Goal: Task Accomplishment & Management: Complete application form

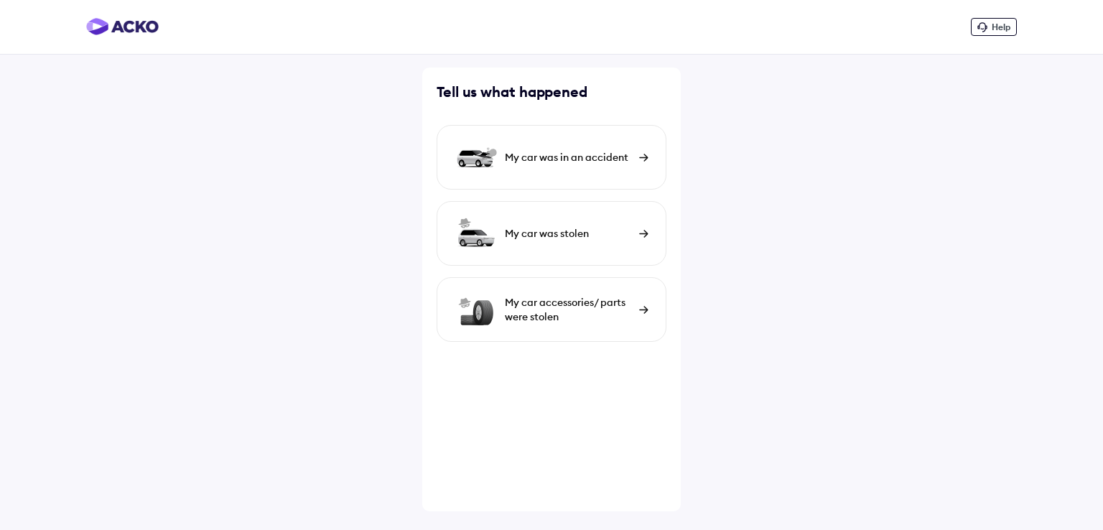
click at [573, 155] on div "My car was in an accident" at bounding box center [568, 157] width 127 height 14
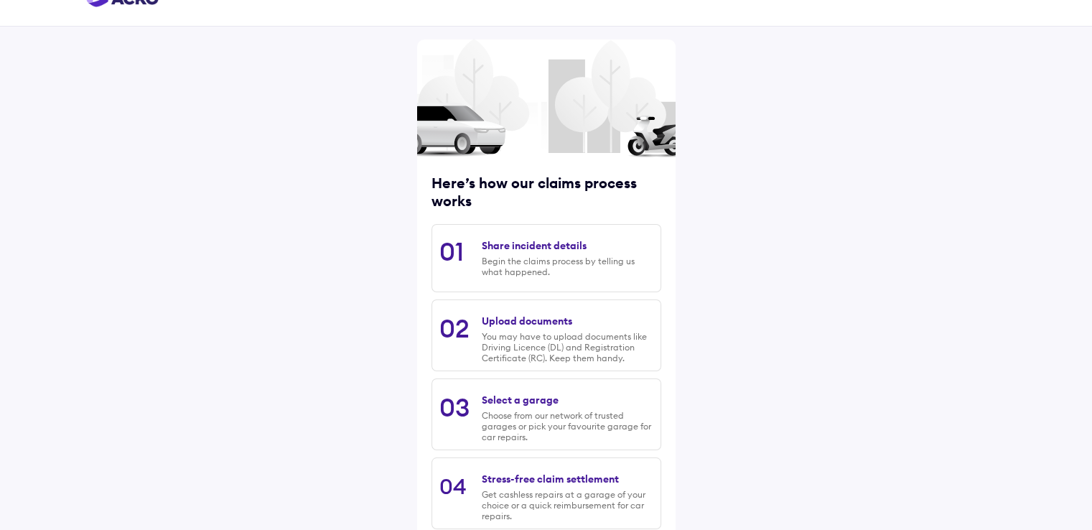
scroll to position [116, 0]
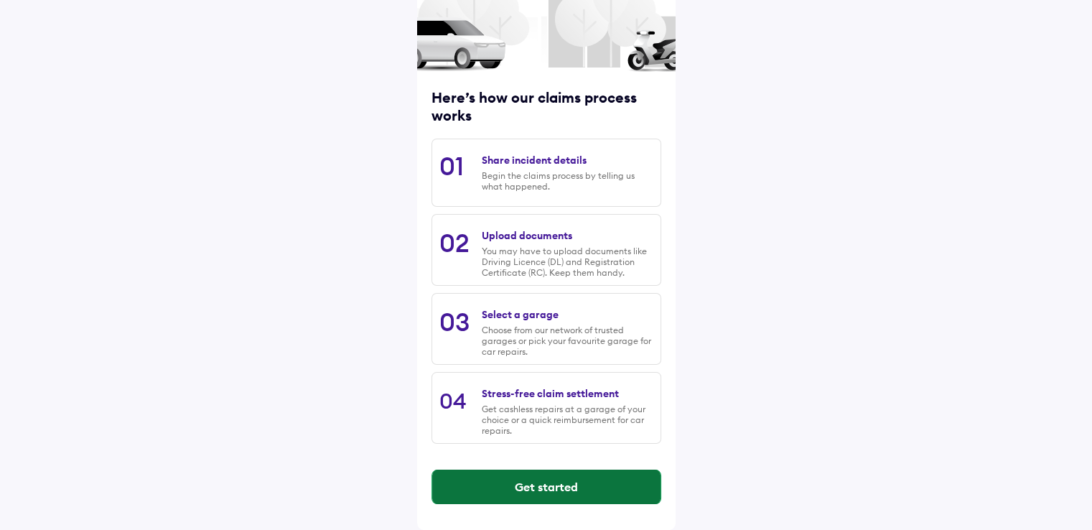
click at [531, 492] on button "Get started" at bounding box center [546, 487] width 228 height 34
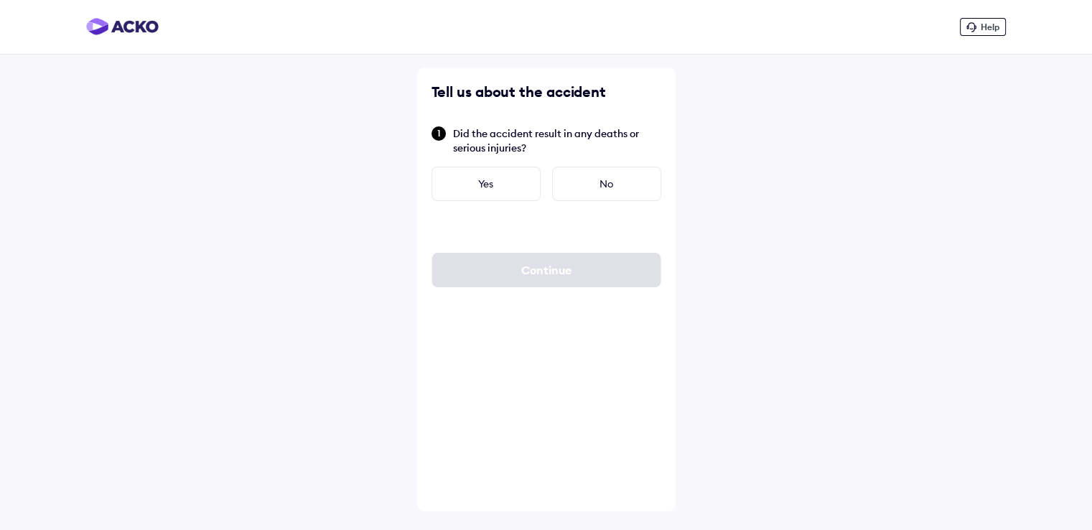
scroll to position [0, 0]
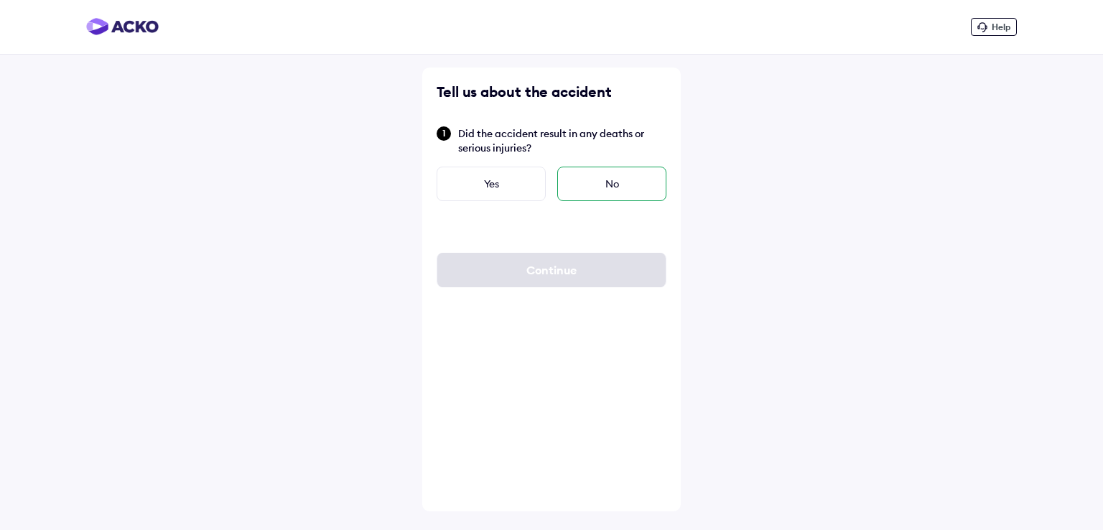
click at [602, 185] on div "No" at bounding box center [611, 184] width 109 height 34
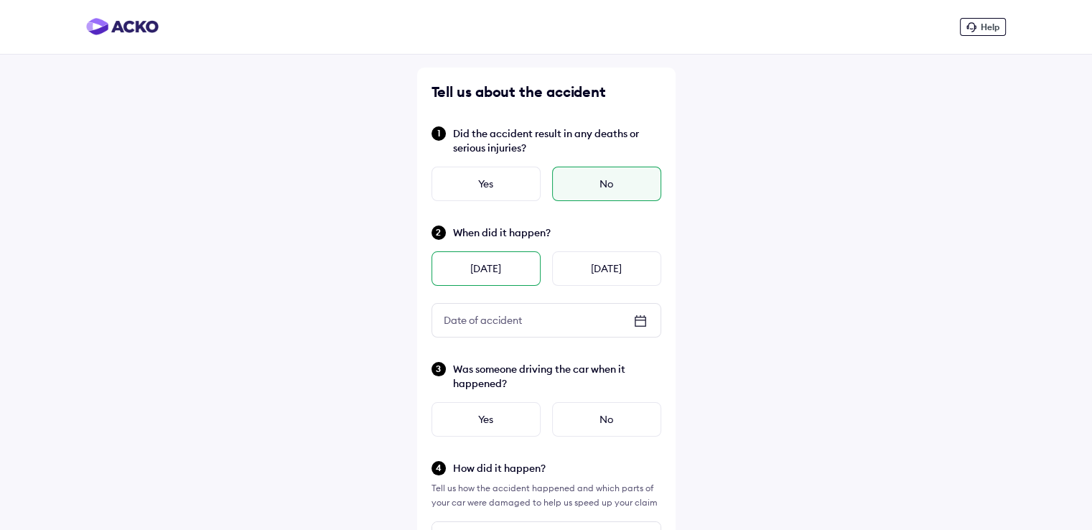
click at [505, 263] on div "Yesterday" at bounding box center [486, 268] width 109 height 34
click at [640, 325] on icon at bounding box center [640, 320] width 17 height 17
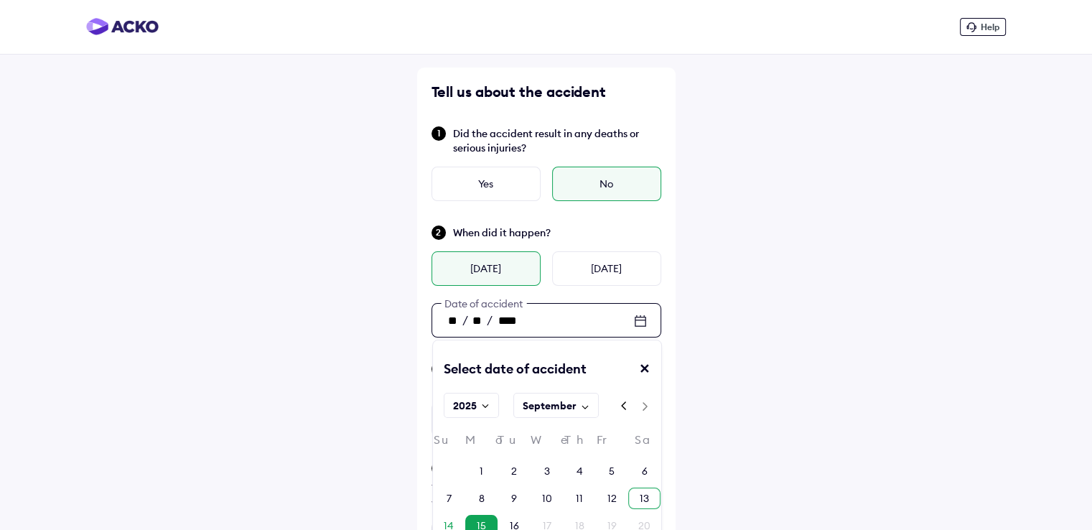
click at [643, 495] on div "13" at bounding box center [644, 498] width 9 height 14
type input "**"
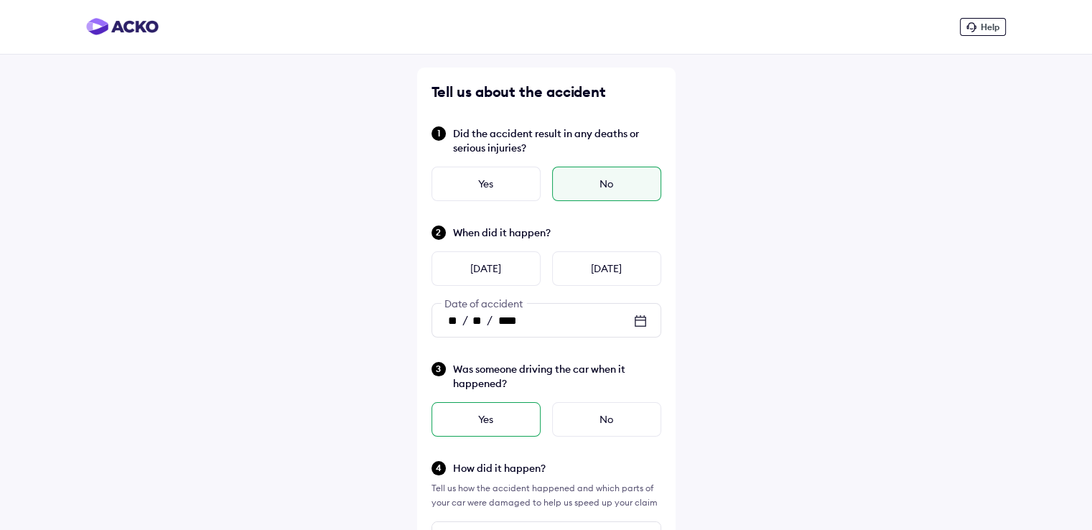
click at [507, 421] on div "Yes" at bounding box center [486, 419] width 109 height 34
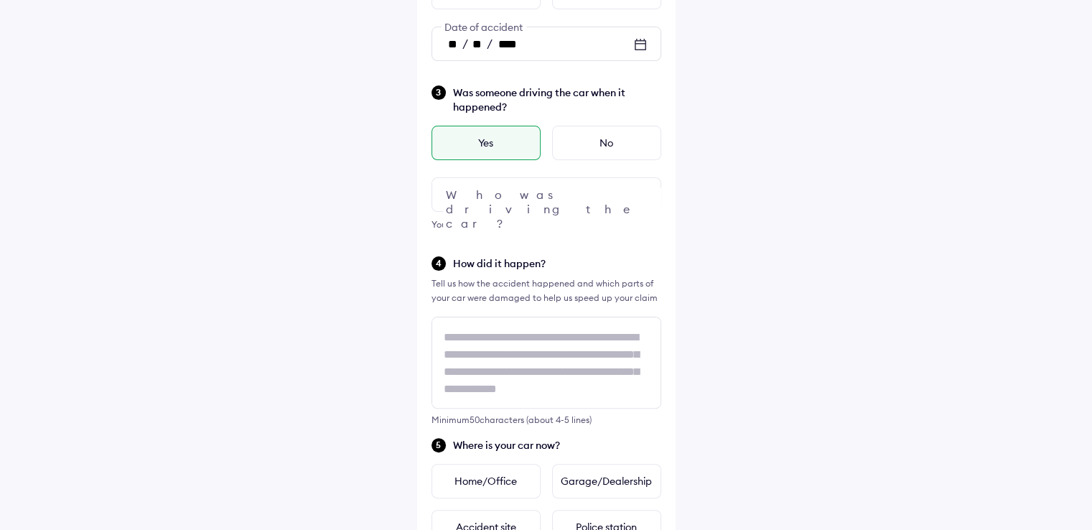
scroll to position [284, 0]
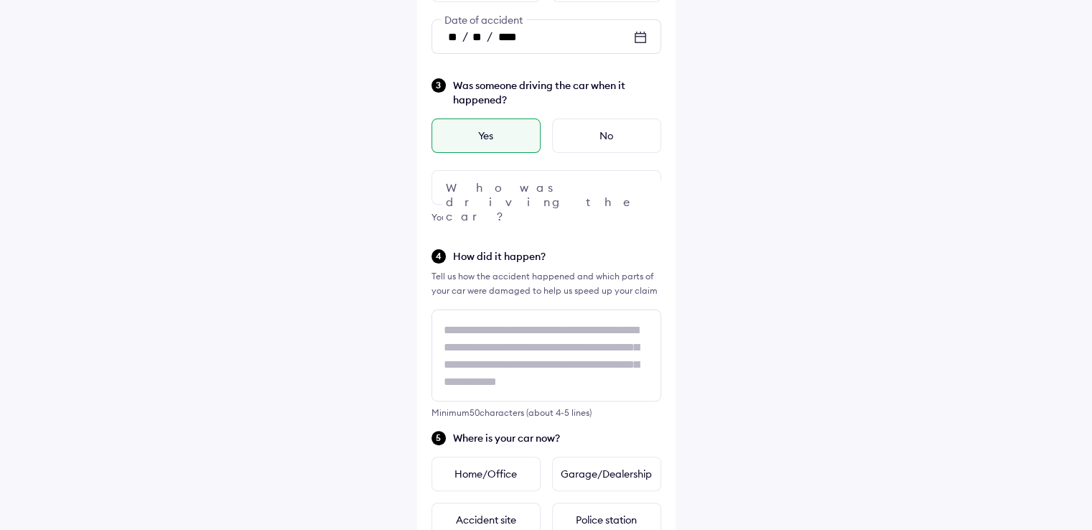
click at [553, 189] on div at bounding box center [547, 187] width 230 height 34
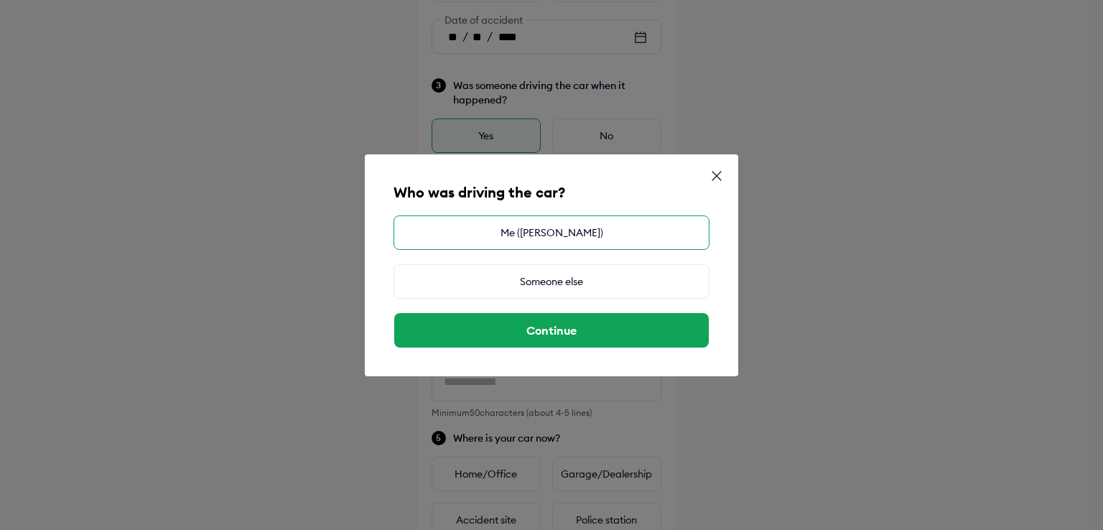
click at [544, 234] on div "Me (S Narayan Prince)" at bounding box center [551, 232] width 316 height 34
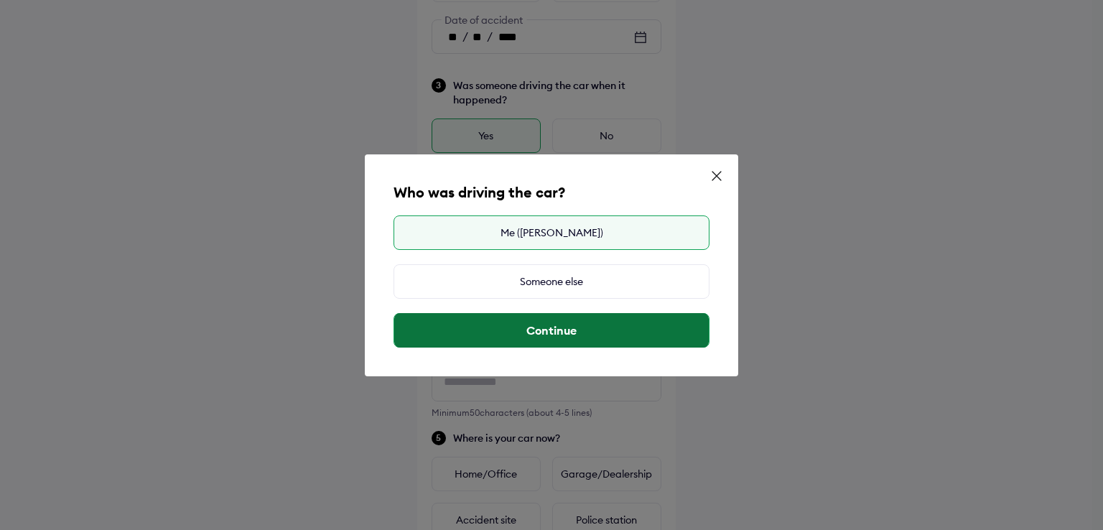
click at [548, 330] on button "Continue" at bounding box center [551, 330] width 314 height 34
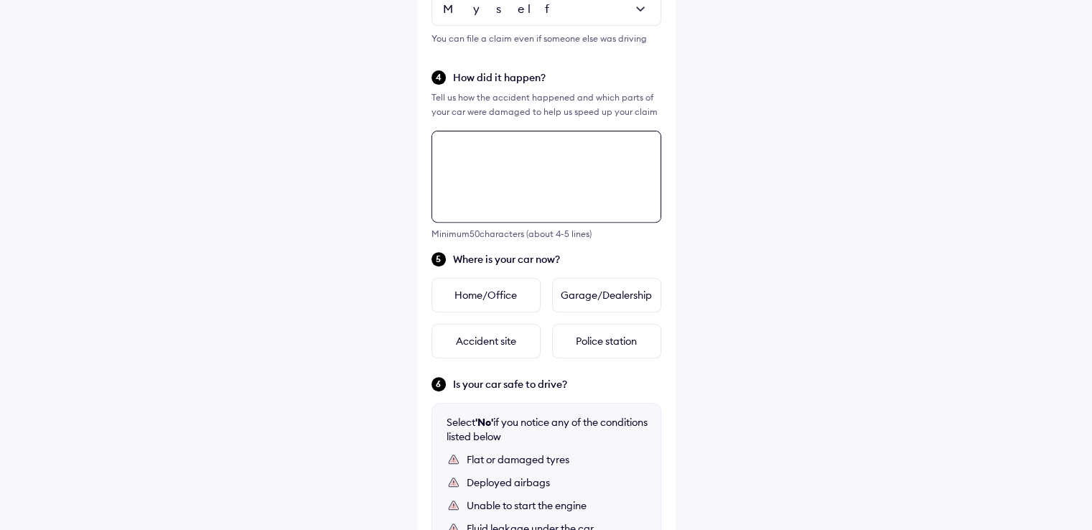
click at [497, 345] on div "Tell us about the accident Did the accident result in any deaths or serious inj…" at bounding box center [546, 187] width 258 height 1164
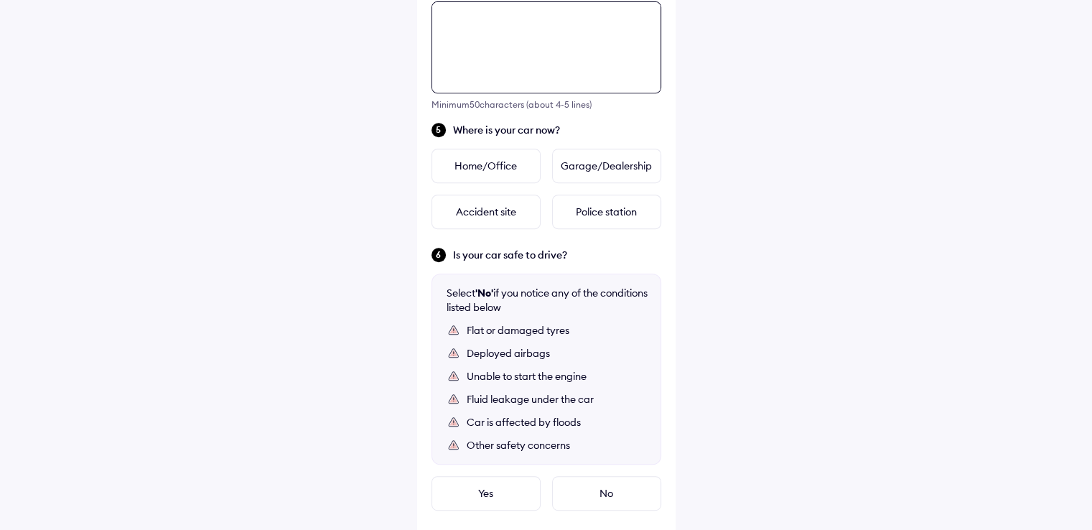
scroll to position [593, 0]
type textarea "**********"
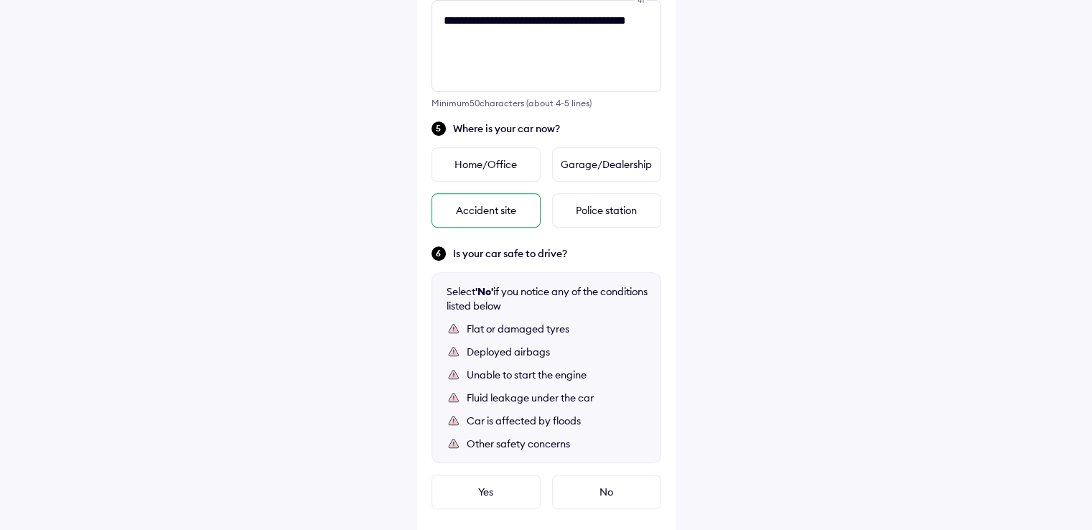
click at [497, 210] on div "Accident site" at bounding box center [486, 210] width 109 height 34
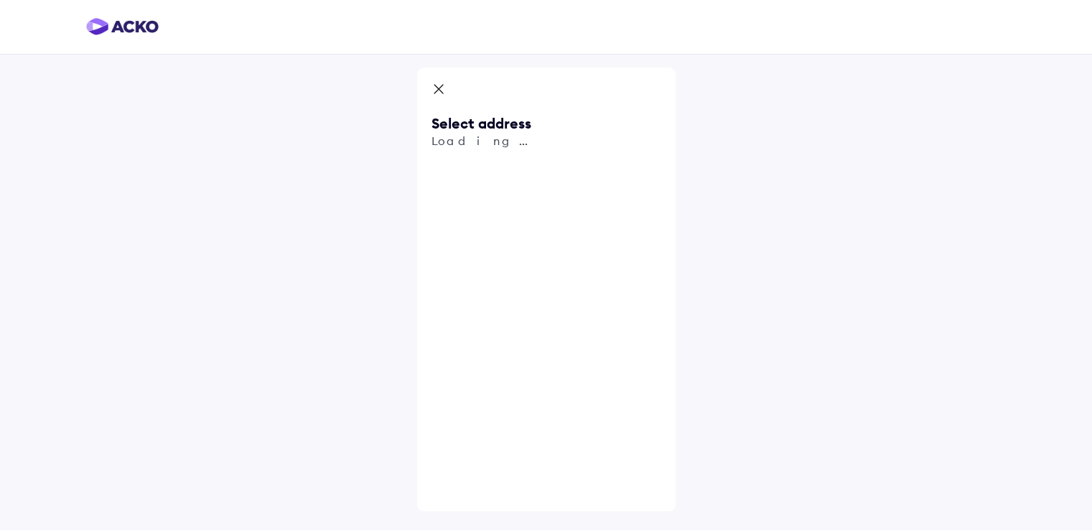
scroll to position [0, 0]
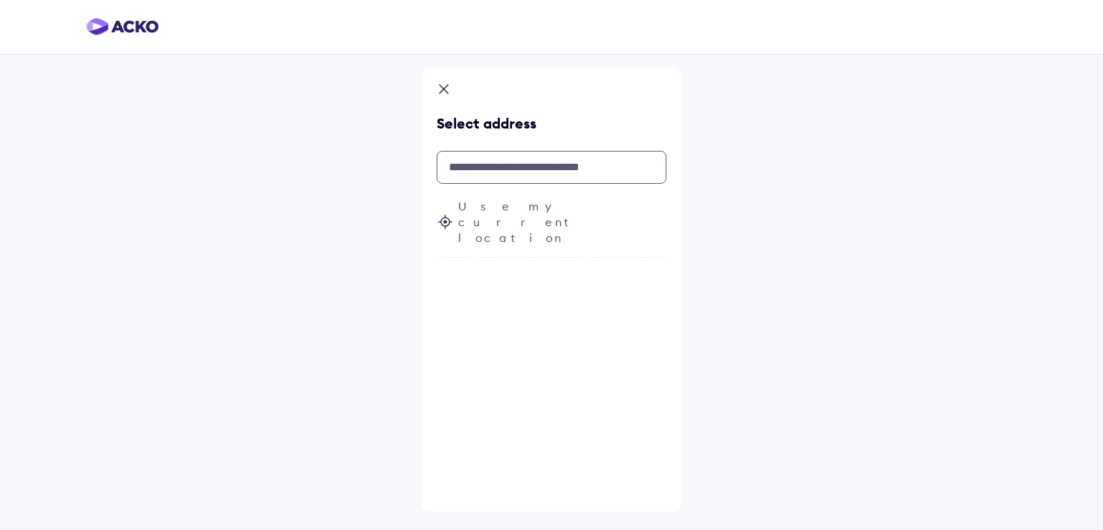
click at [564, 160] on input "text" at bounding box center [552, 167] width 230 height 33
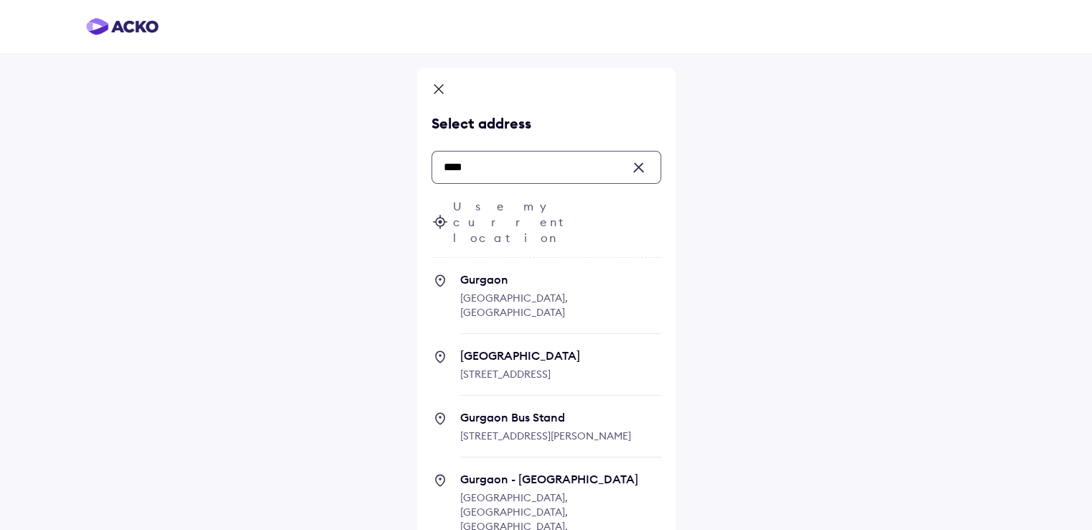
click at [489, 272] on span "Gurgaon" at bounding box center [560, 279] width 201 height 14
type input "****"
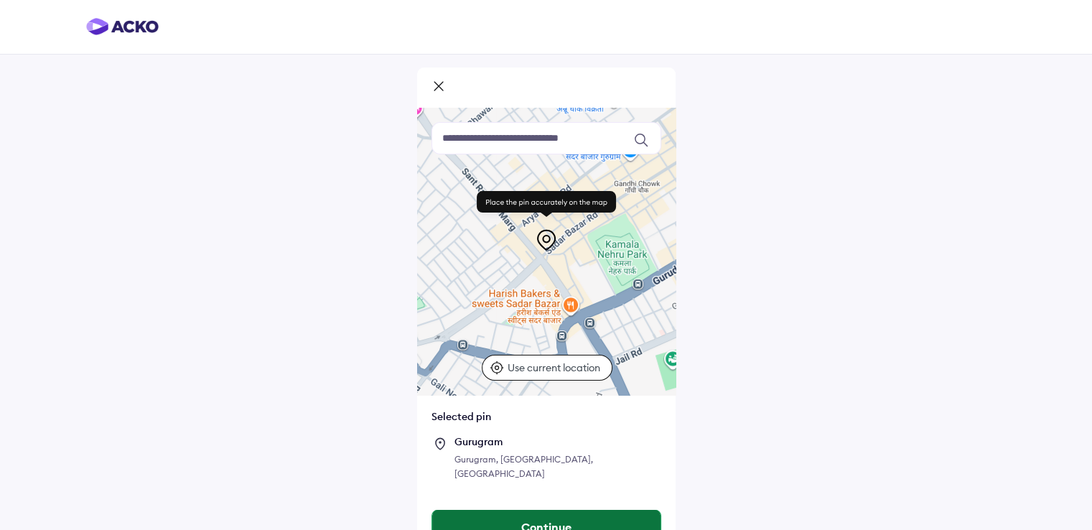
click at [538, 513] on button "Continue" at bounding box center [546, 527] width 228 height 34
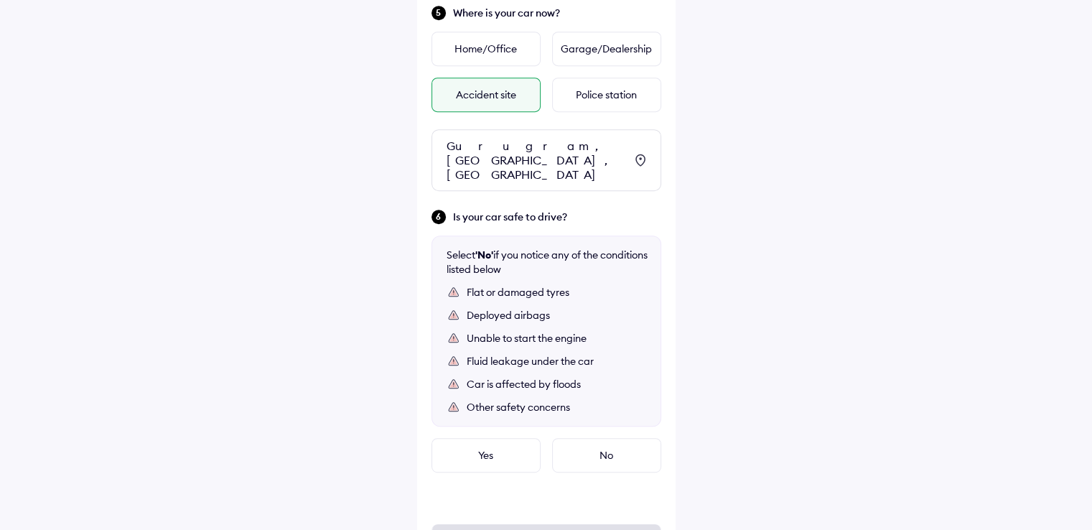
scroll to position [713, 0]
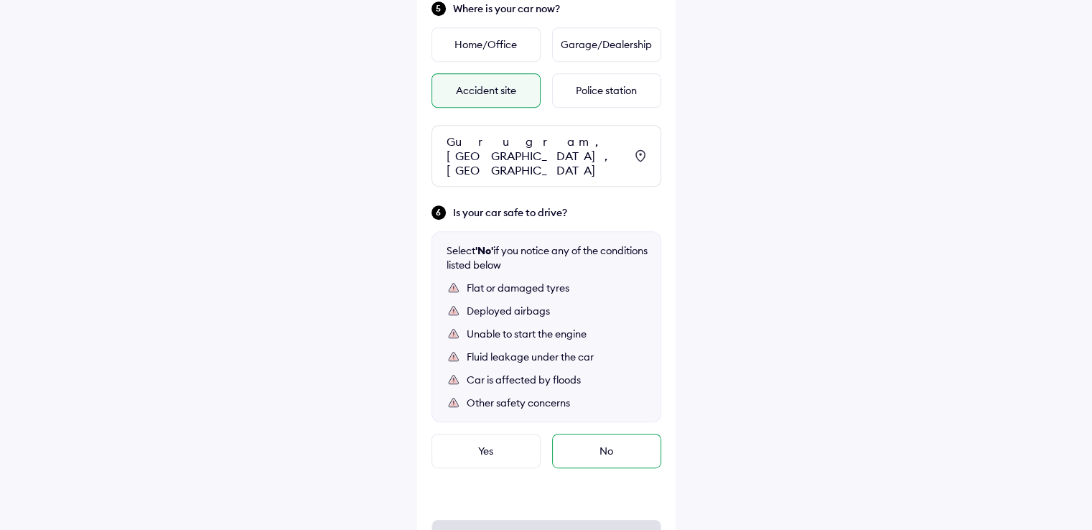
click at [587, 434] on div "No" at bounding box center [606, 451] width 109 height 34
click at [597, 518] on div "No" at bounding box center [606, 535] width 109 height 34
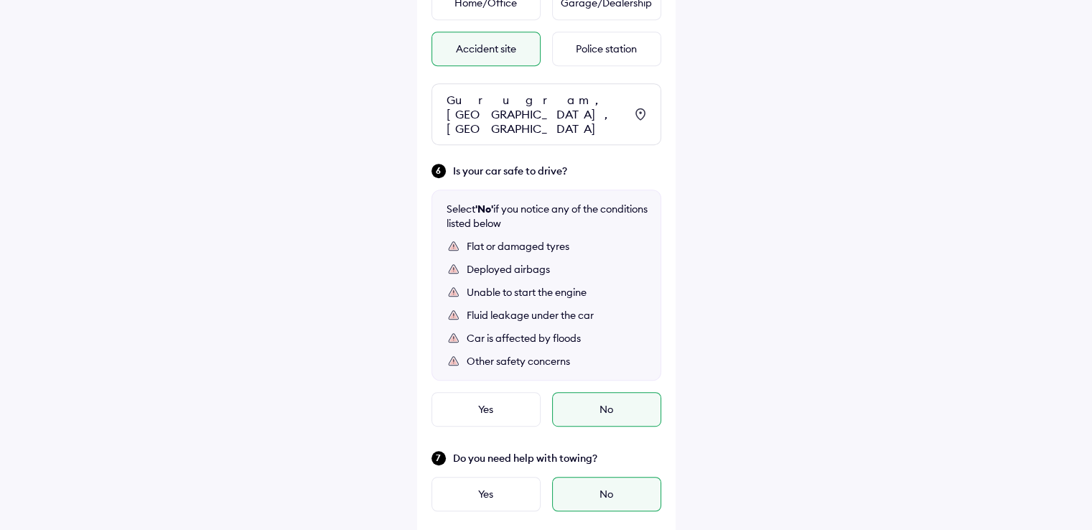
scroll to position [827, 0]
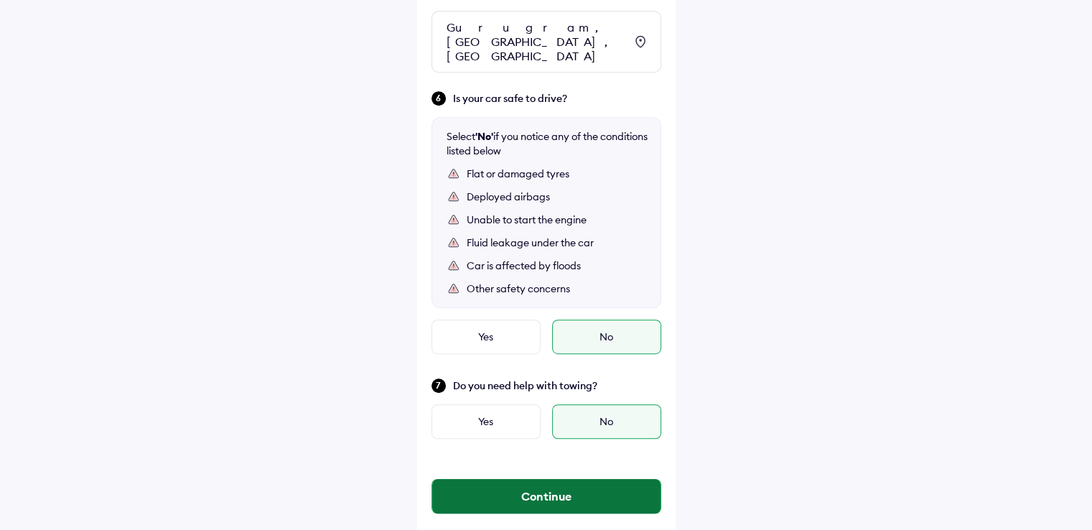
click at [549, 479] on button "Continue" at bounding box center [546, 496] width 228 height 34
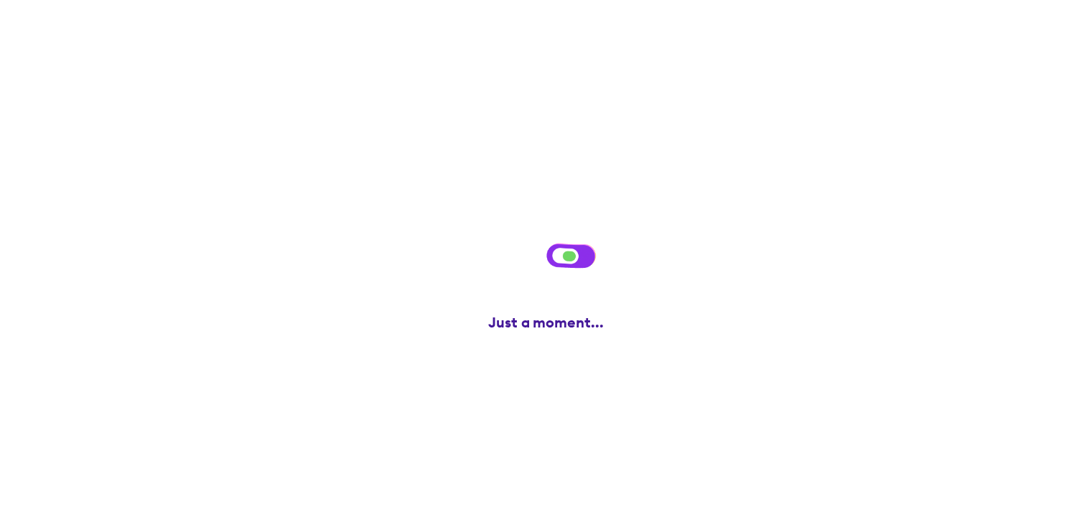
scroll to position [0, 0]
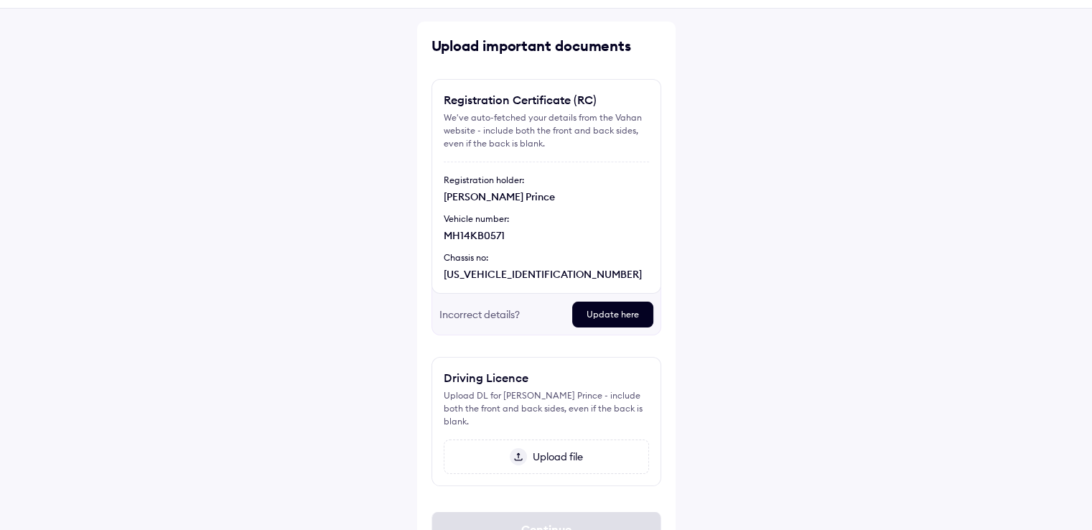
scroll to position [99, 0]
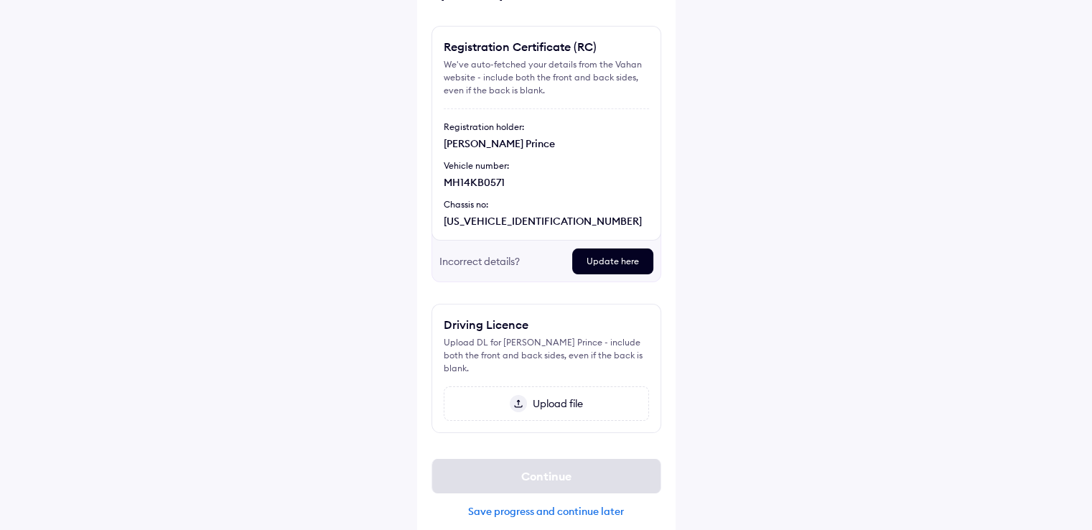
click at [529, 505] on div "Save progress and continue later" at bounding box center [547, 511] width 230 height 13
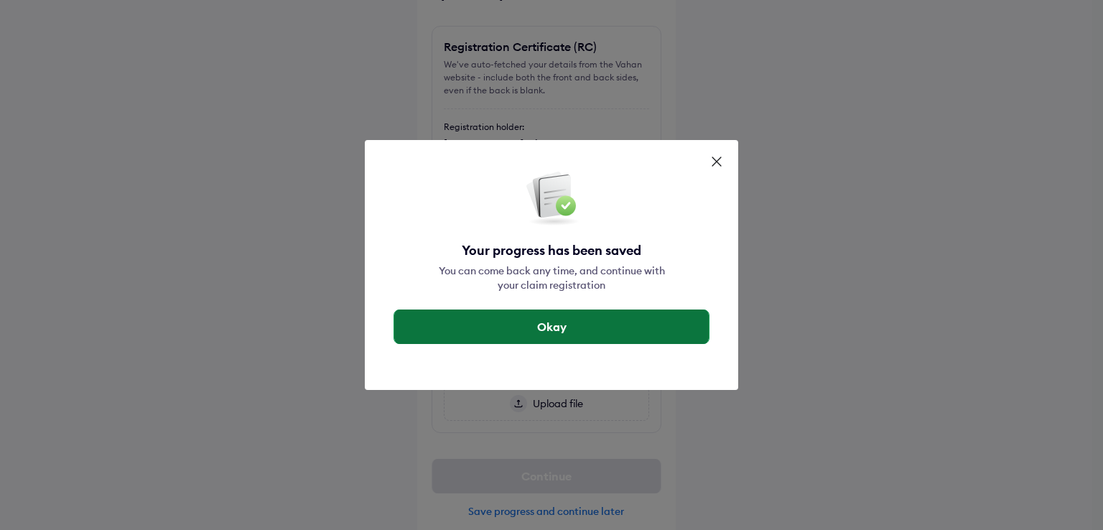
click at [541, 328] on button "Okay" at bounding box center [551, 326] width 314 height 34
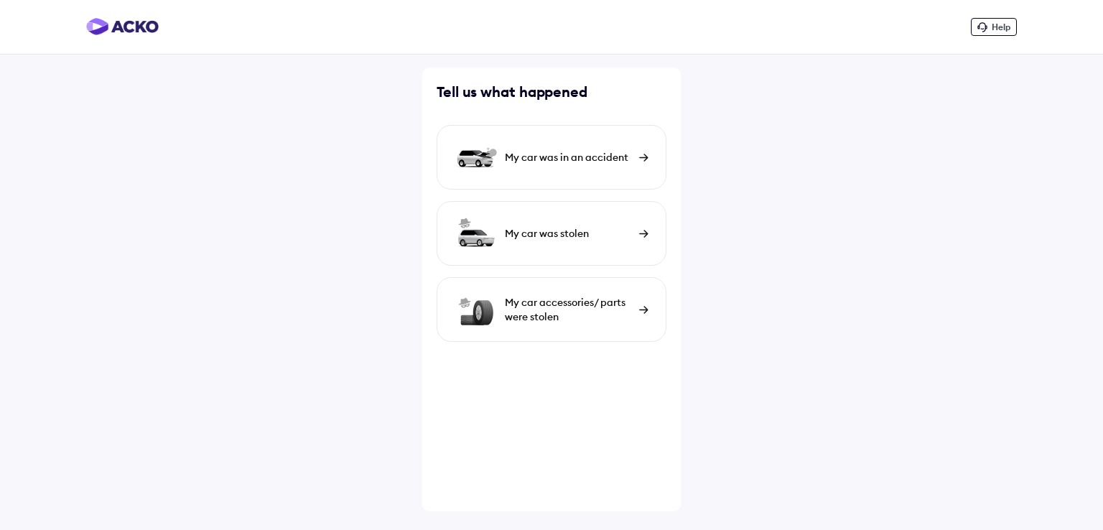
click at [549, 151] on div "My car was in an accident" at bounding box center [568, 157] width 127 height 14
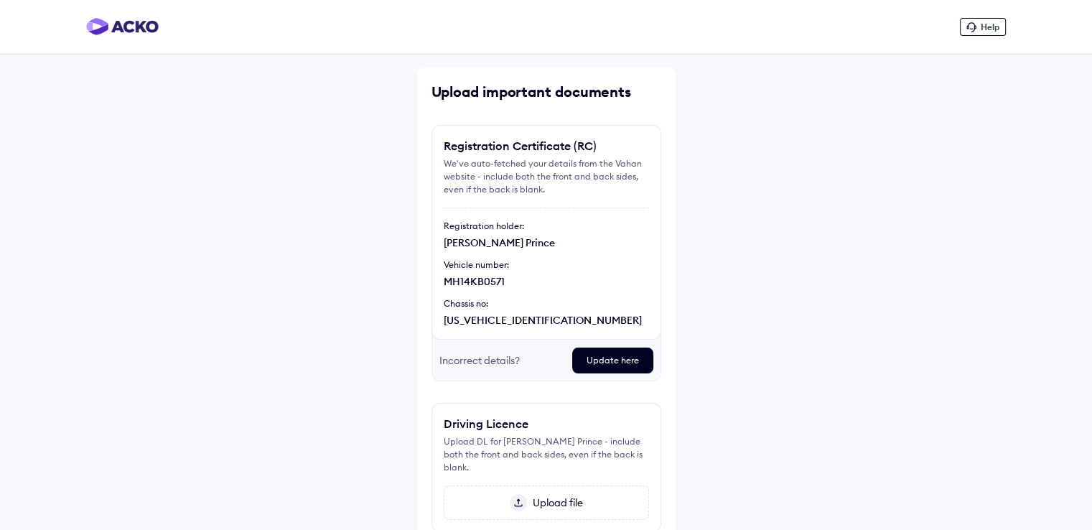
scroll to position [30, 0]
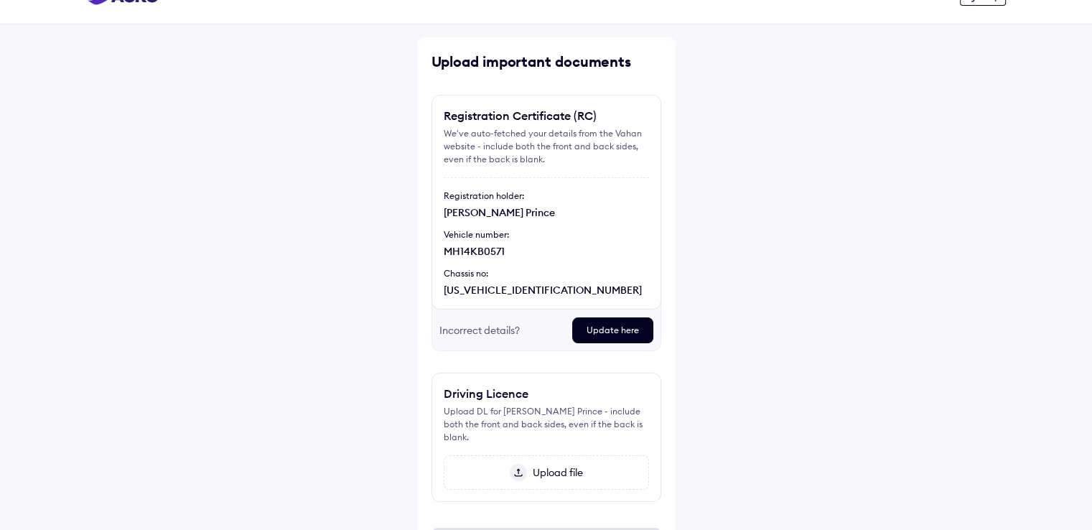
click at [491, 331] on div "Incorrect details?" at bounding box center [499, 330] width 121 height 26
click at [623, 334] on div "Update here" at bounding box center [612, 330] width 81 height 26
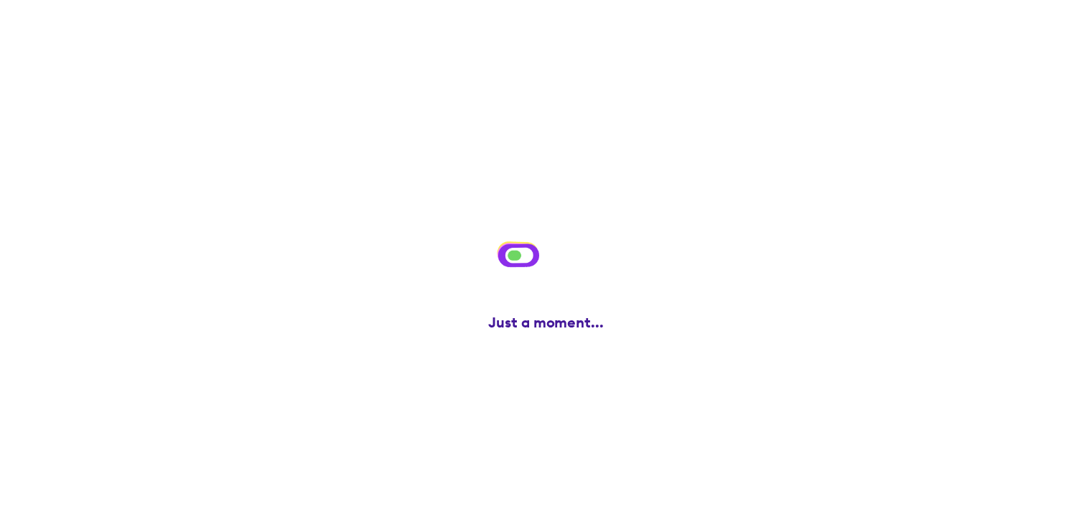
scroll to position [0, 0]
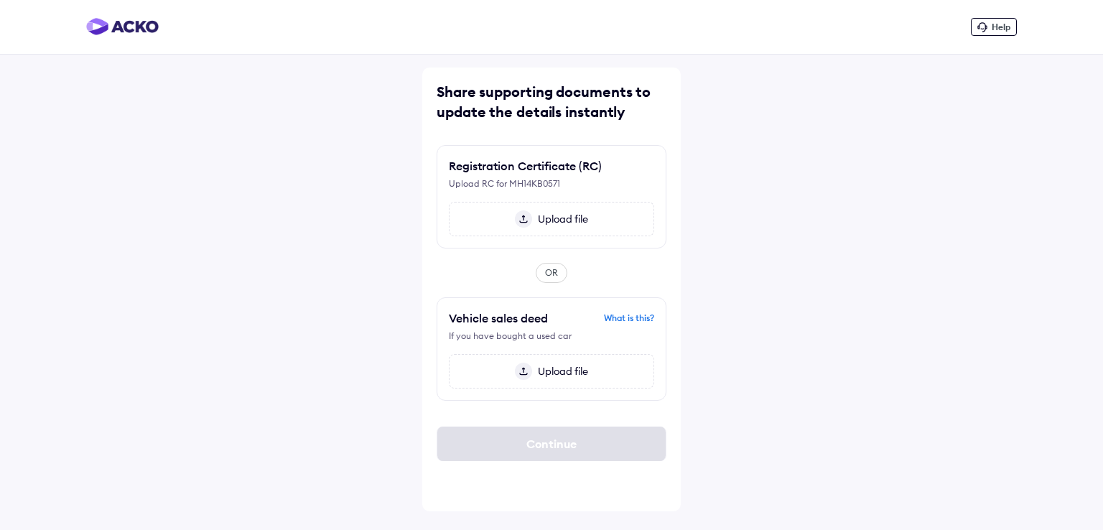
click at [566, 215] on span "Upload file" at bounding box center [560, 219] width 56 height 13
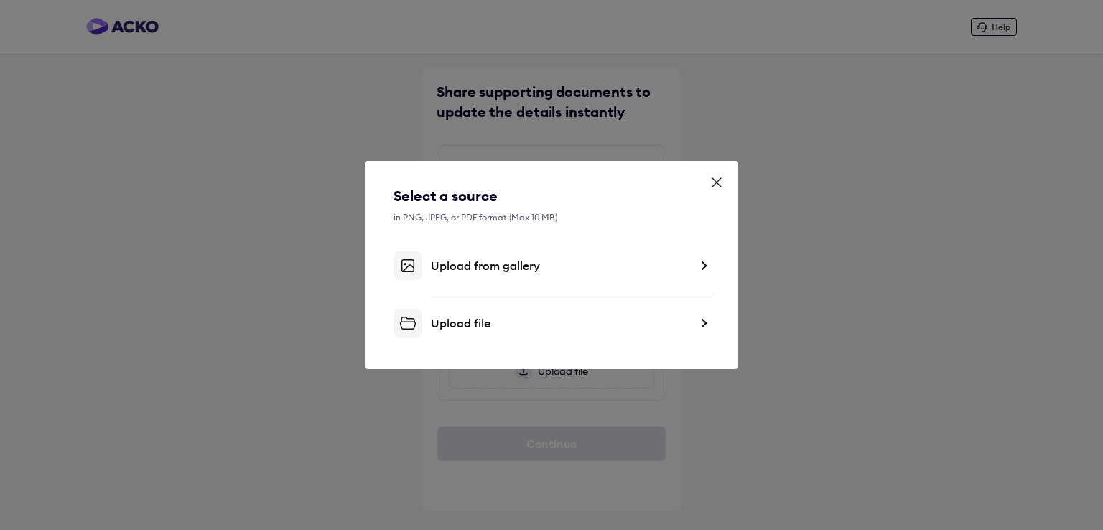
click at [476, 266] on div "Upload from gallery" at bounding box center [560, 265] width 258 height 14
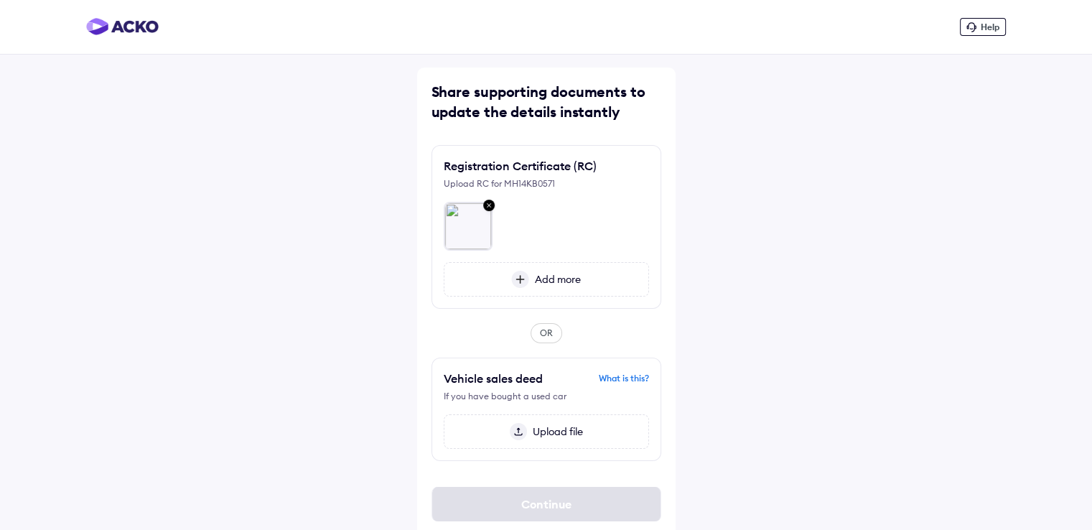
click at [551, 432] on span "Upload file" at bounding box center [555, 431] width 56 height 13
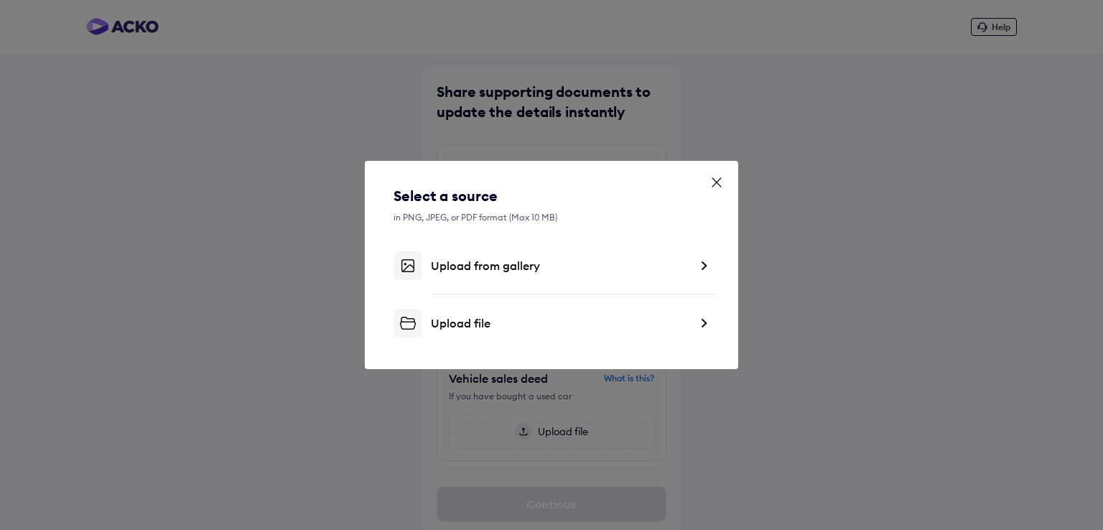
click at [479, 265] on div "Upload from gallery" at bounding box center [560, 265] width 258 height 14
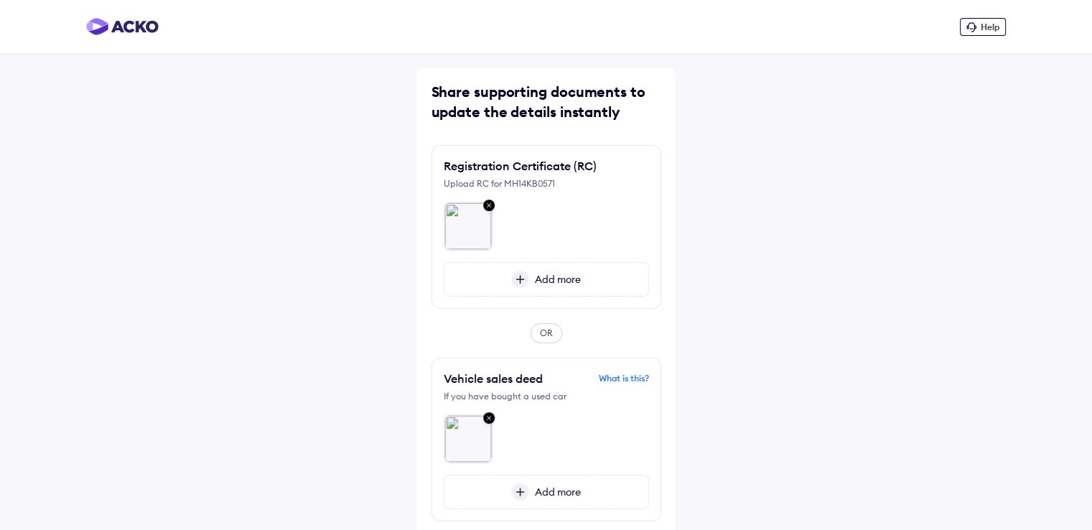
scroll to position [77, 0]
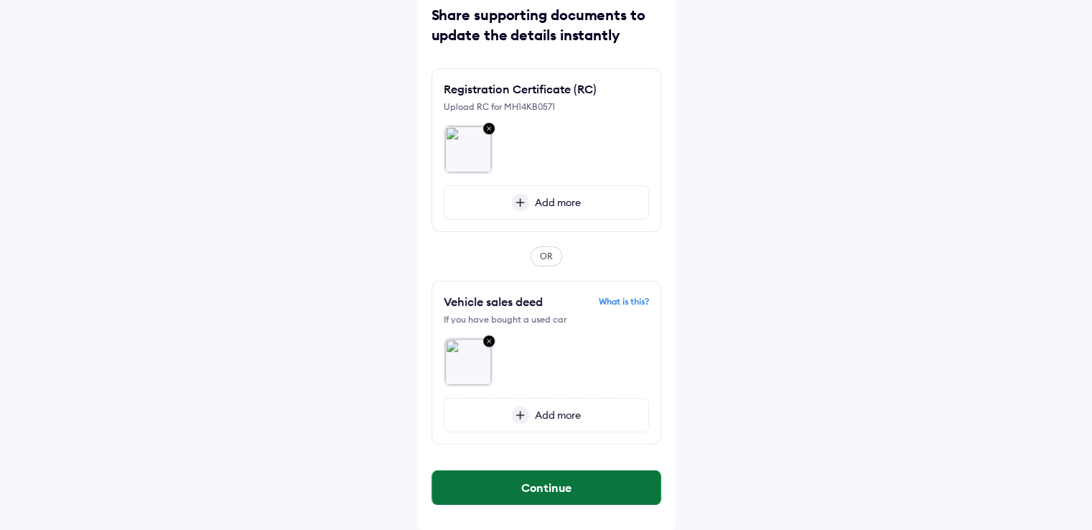
drag, startPoint x: 534, startPoint y: 500, endPoint x: 523, endPoint y: 487, distance: 17.8
click at [532, 498] on button "Continue" at bounding box center [546, 487] width 228 height 34
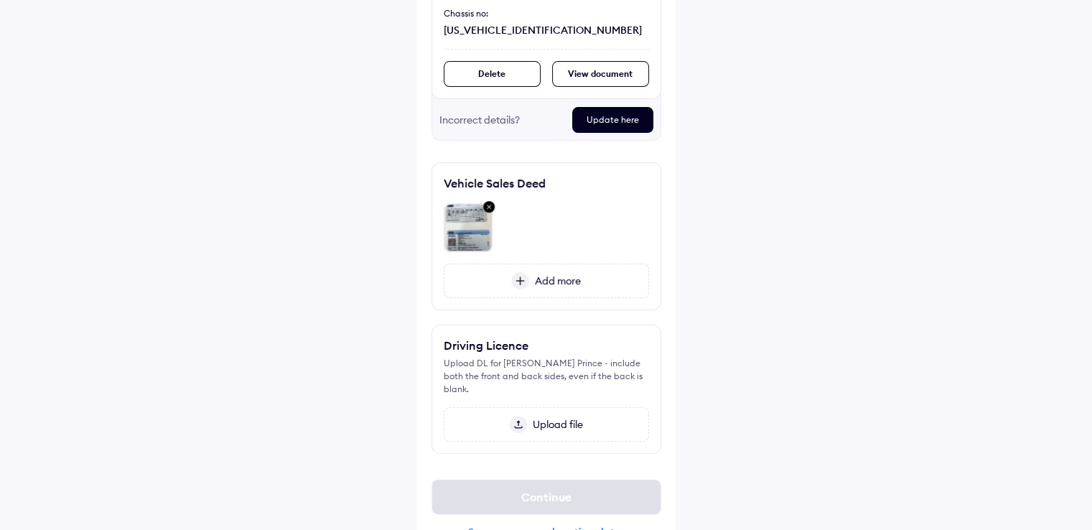
scroll to position [310, 0]
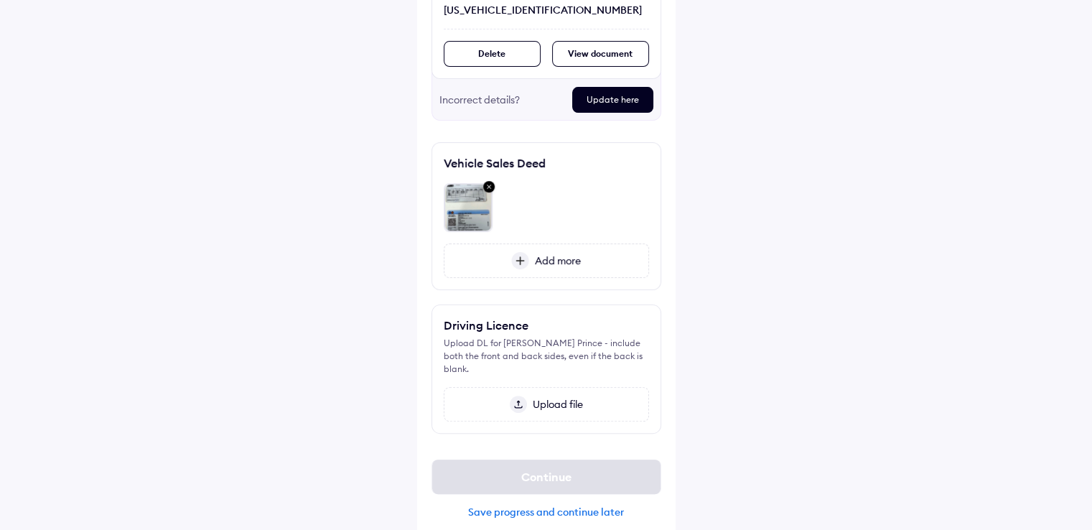
click at [550, 398] on span "Upload file" at bounding box center [555, 404] width 56 height 13
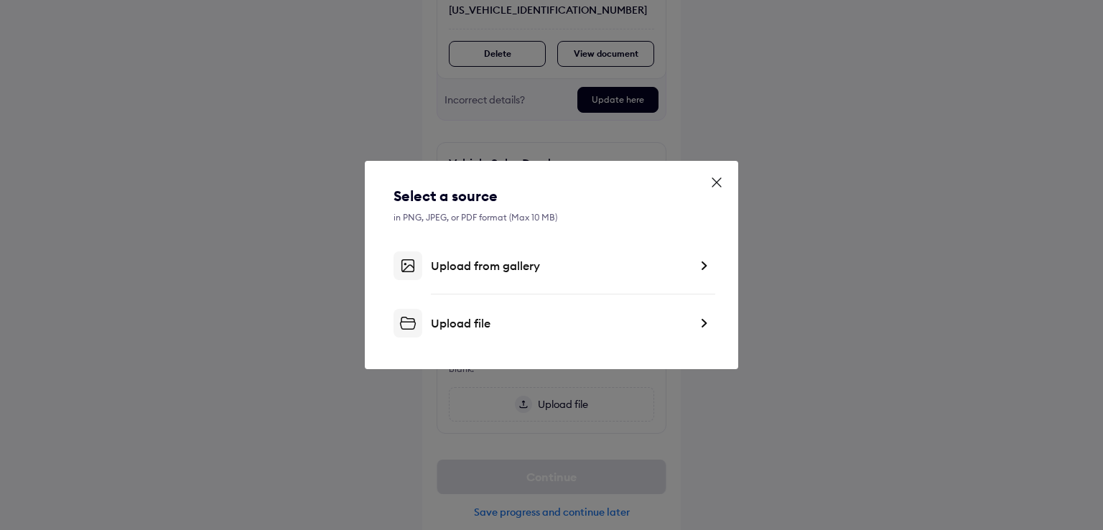
click at [467, 267] on div "Upload from gallery" at bounding box center [560, 265] width 258 height 14
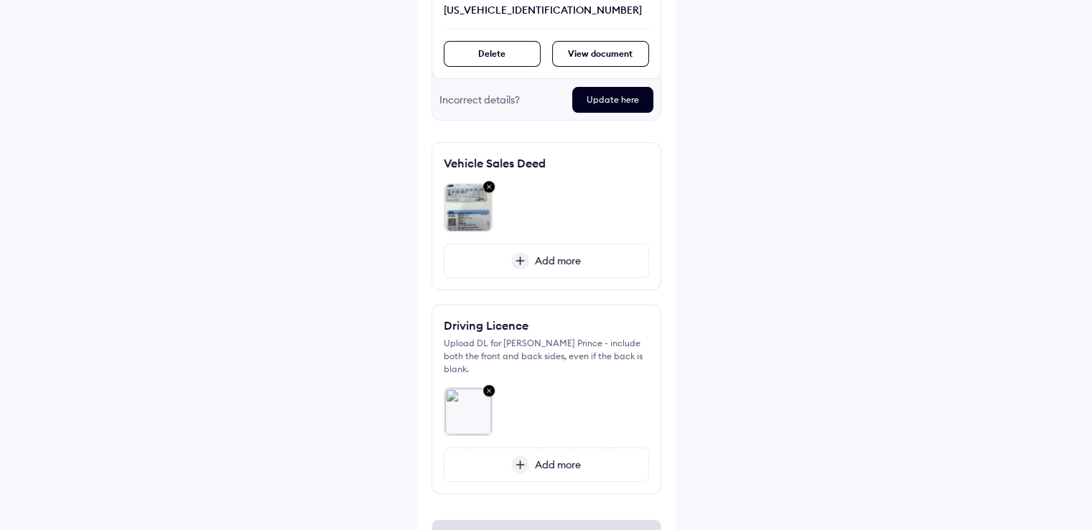
click at [559, 458] on span "Add more" at bounding box center [555, 464] width 52 height 13
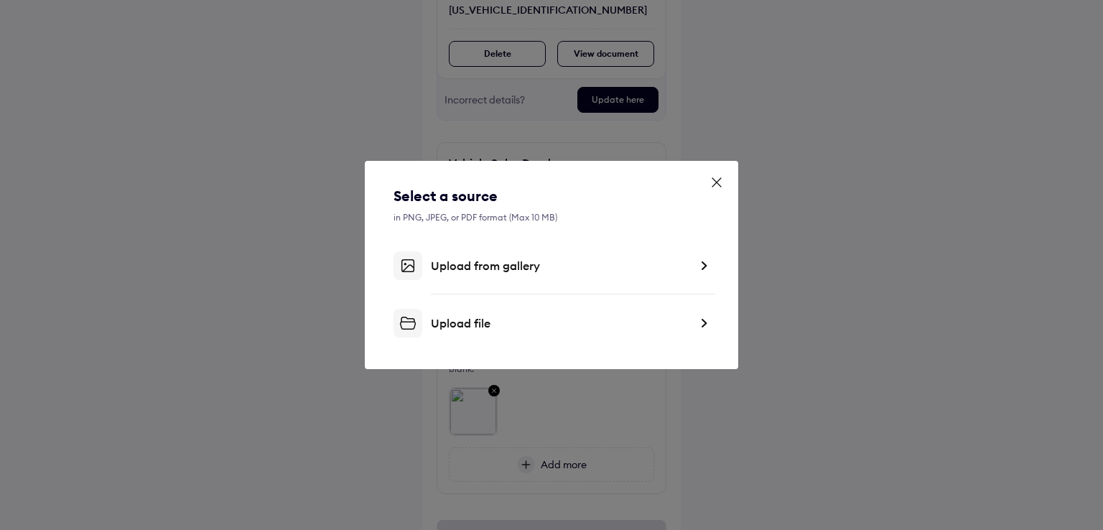
click at [481, 266] on div "Upload from gallery" at bounding box center [560, 265] width 258 height 14
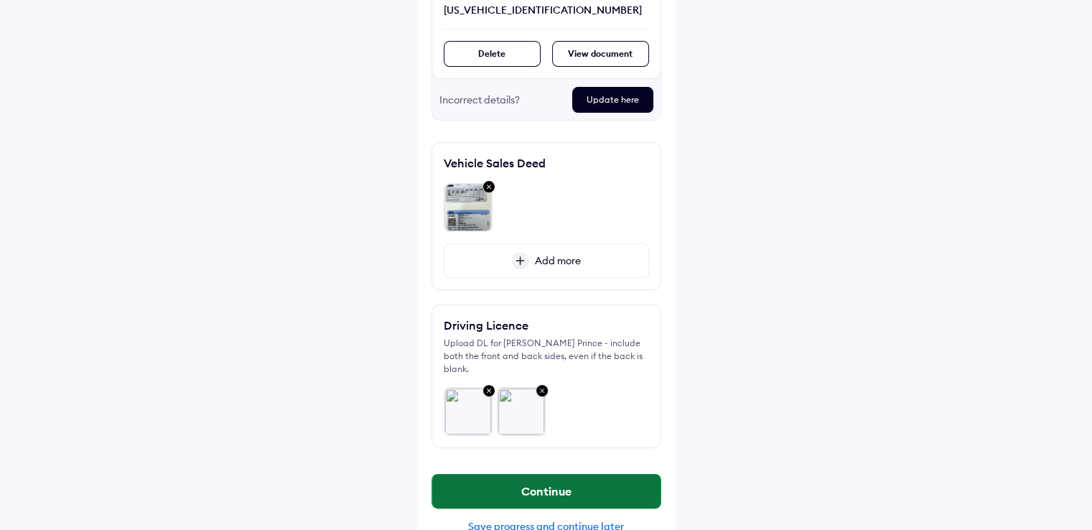
click at [557, 474] on button "Continue" at bounding box center [546, 491] width 228 height 34
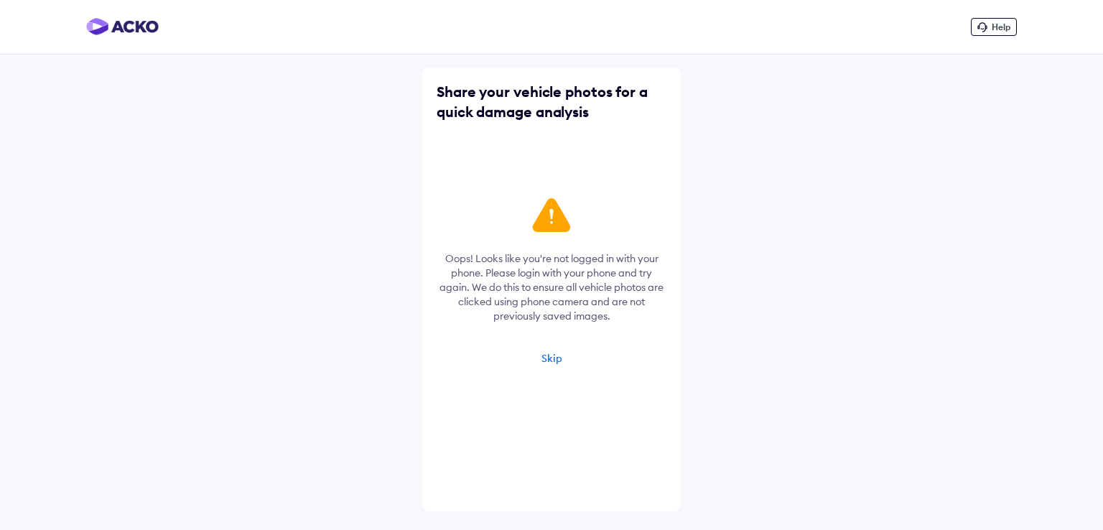
click at [547, 360] on div "Skip" at bounding box center [551, 358] width 21 height 13
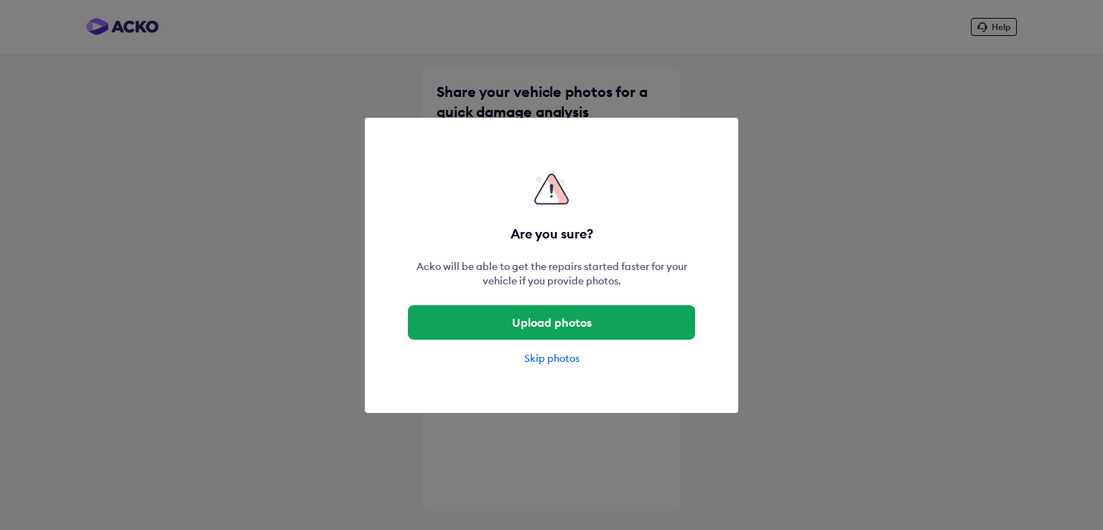
click at [540, 360] on div "Skip photos" at bounding box center [551, 358] width 287 height 14
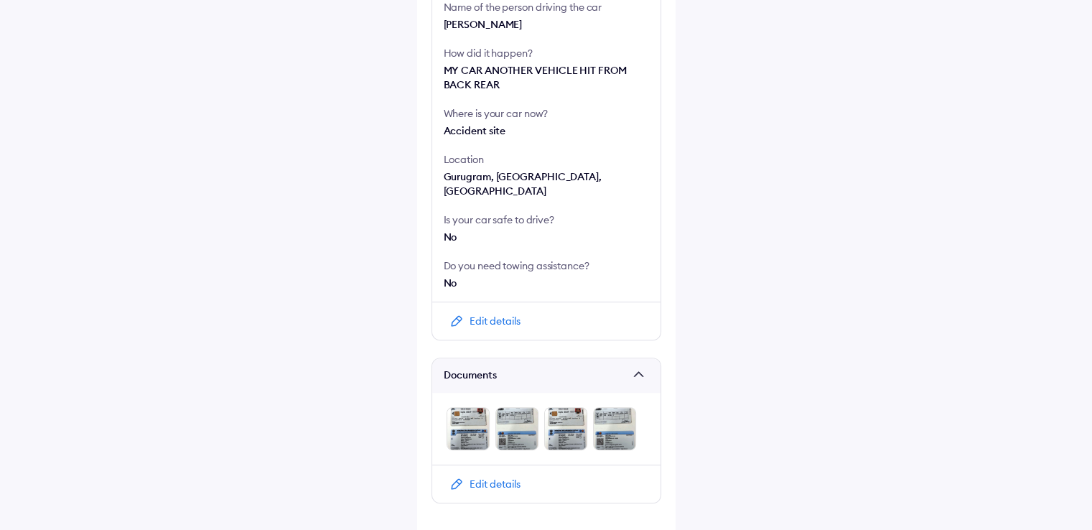
scroll to position [551, 0]
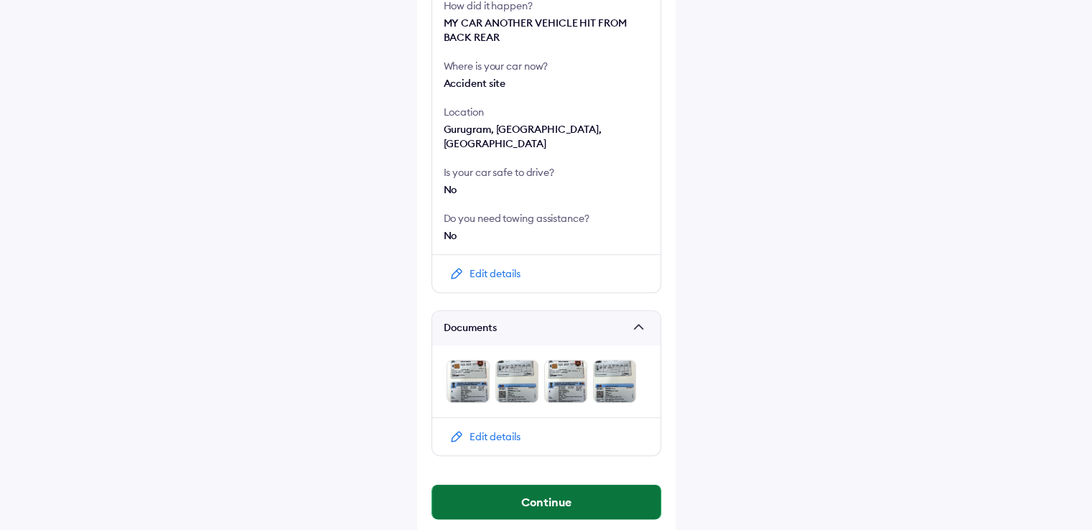
click at [557, 495] on button "Continue" at bounding box center [546, 502] width 228 height 34
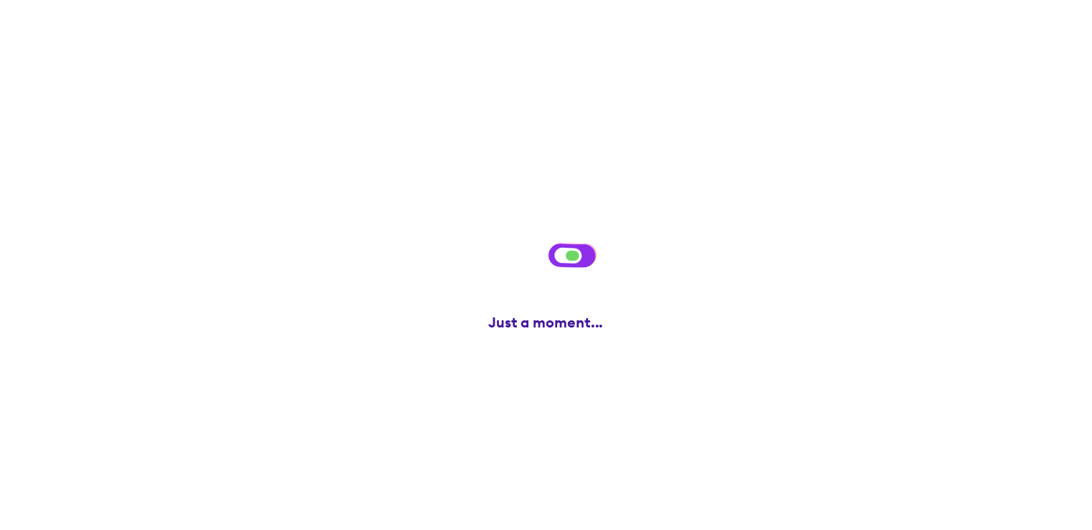
scroll to position [0, 0]
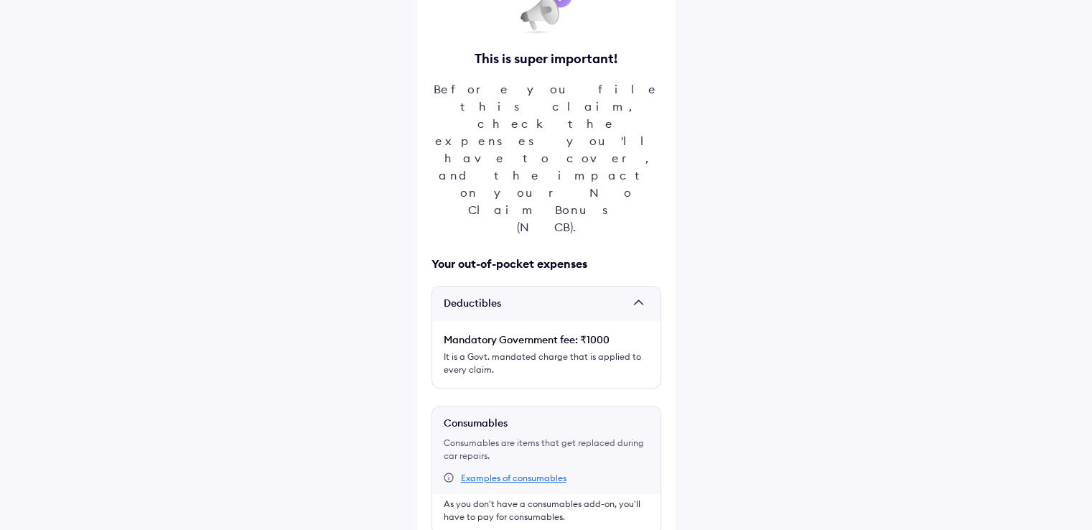
scroll to position [116, 0]
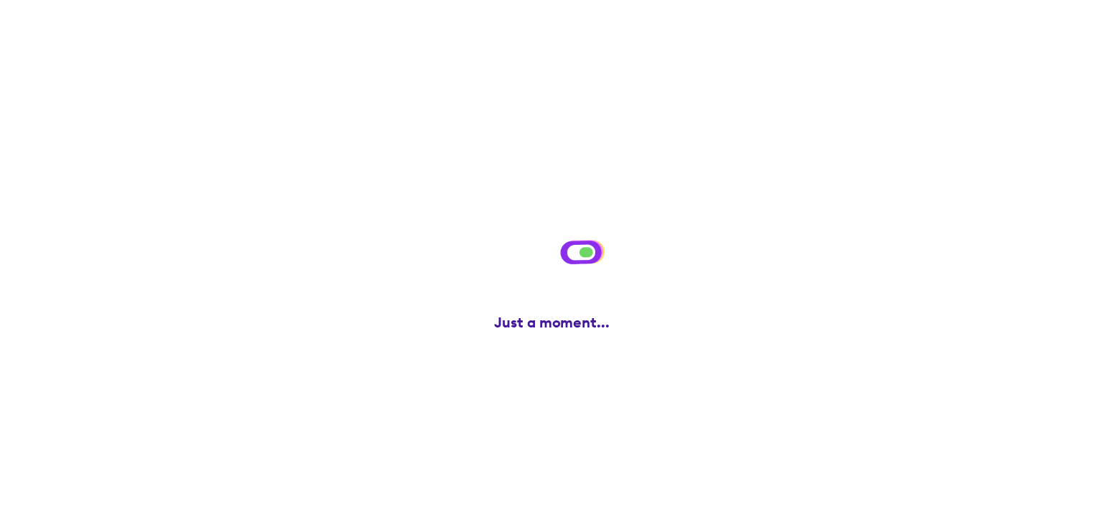
scroll to position [0, 0]
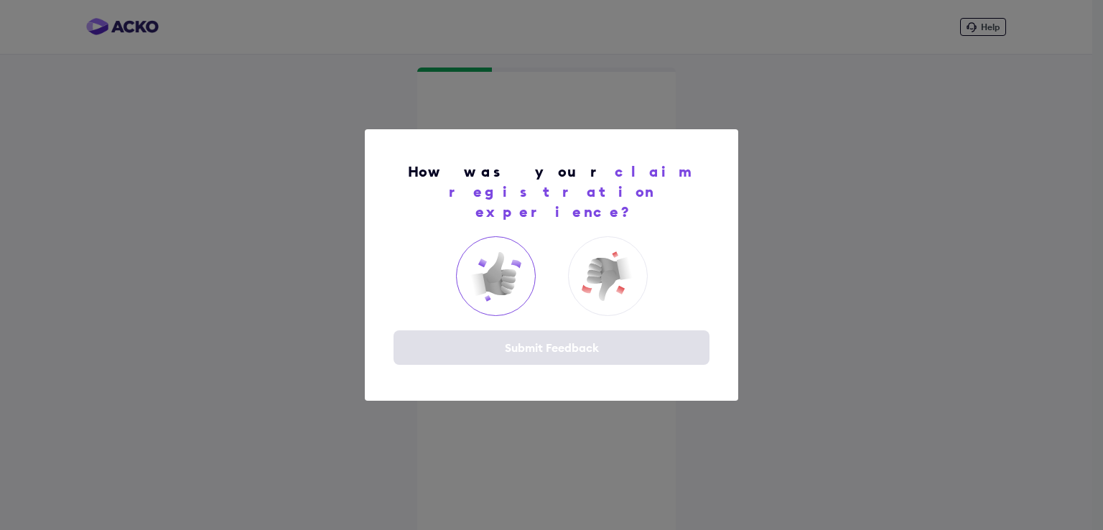
click at [513, 261] on img at bounding box center [495, 276] width 57 height 57
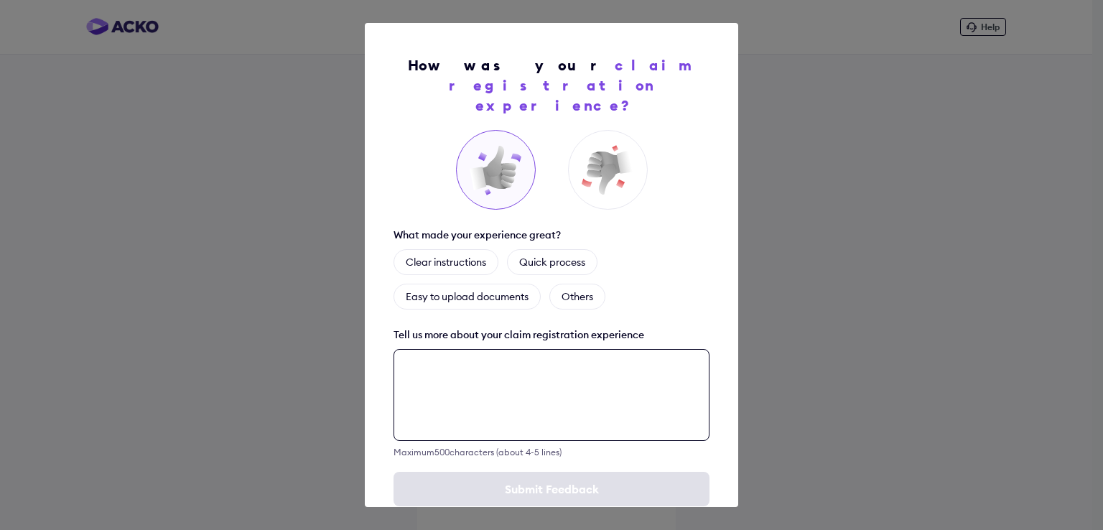
click at [501, 361] on textarea at bounding box center [551, 395] width 316 height 92
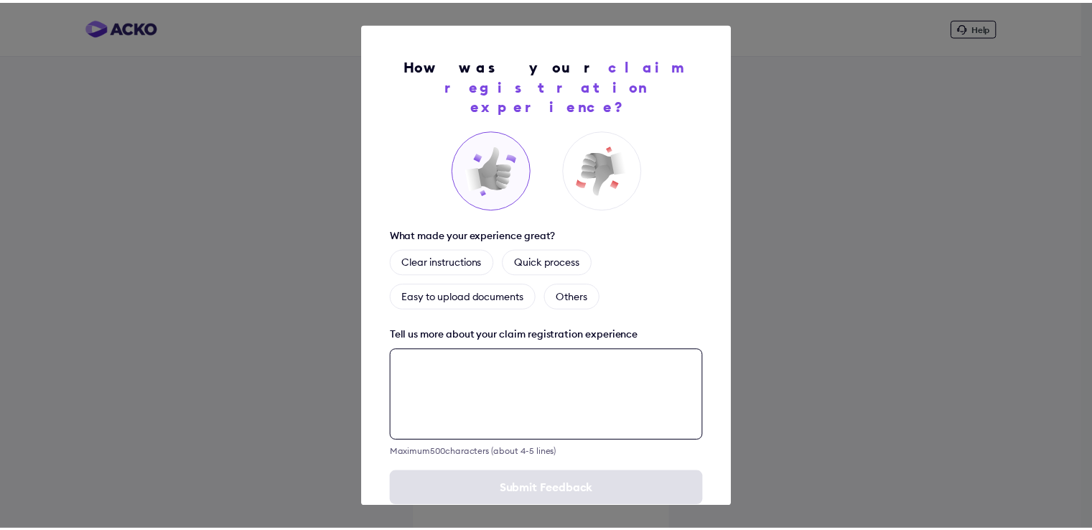
scroll to position [15, 0]
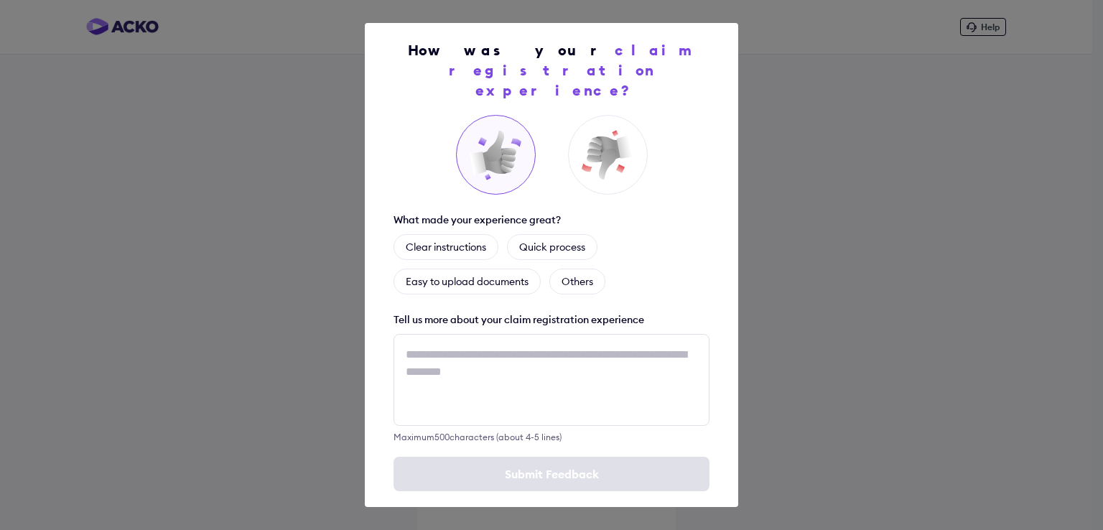
click at [477, 142] on img at bounding box center [495, 154] width 57 height 57
click at [424, 234] on div "Clear instructions" at bounding box center [445, 247] width 105 height 26
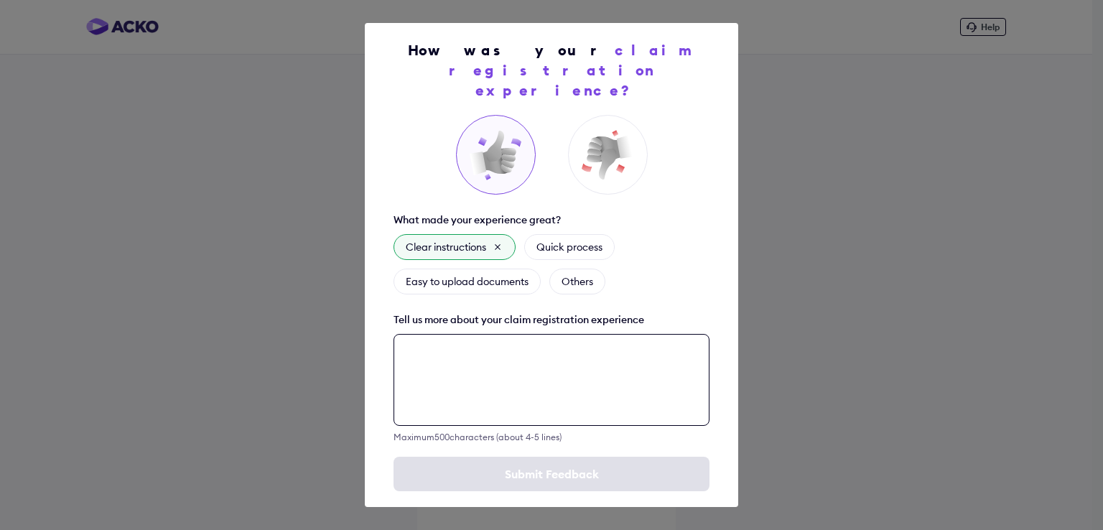
click at [465, 352] on textarea at bounding box center [551, 380] width 316 height 92
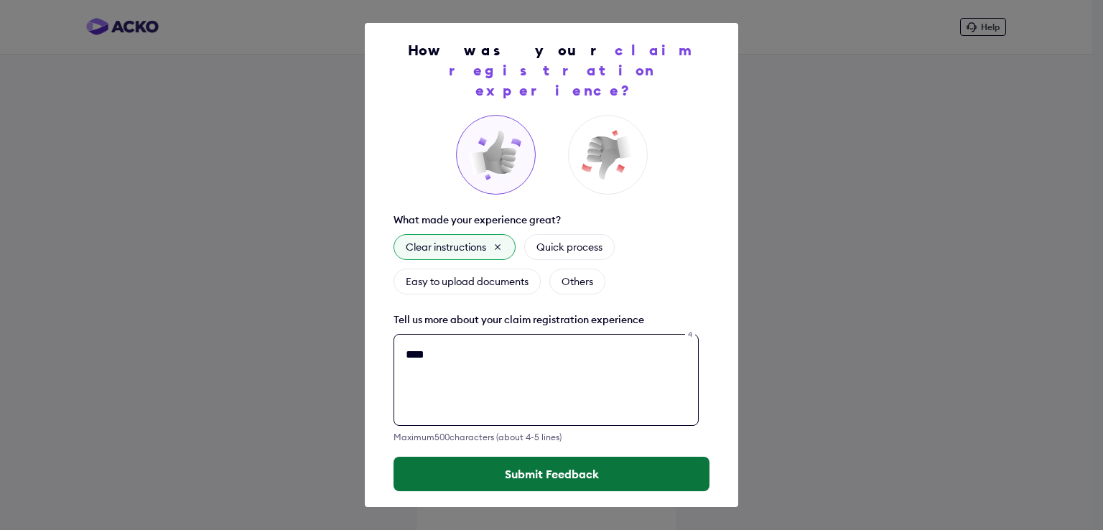
type textarea "****"
click at [523, 457] on button "Submit Feedback" at bounding box center [551, 474] width 316 height 34
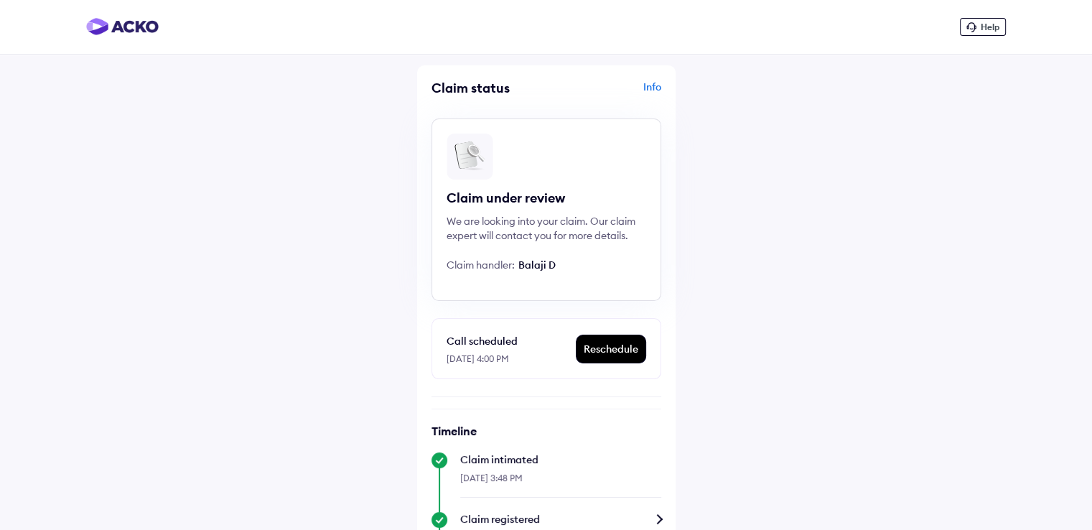
click at [648, 88] on div "Info" at bounding box center [605, 93] width 111 height 27
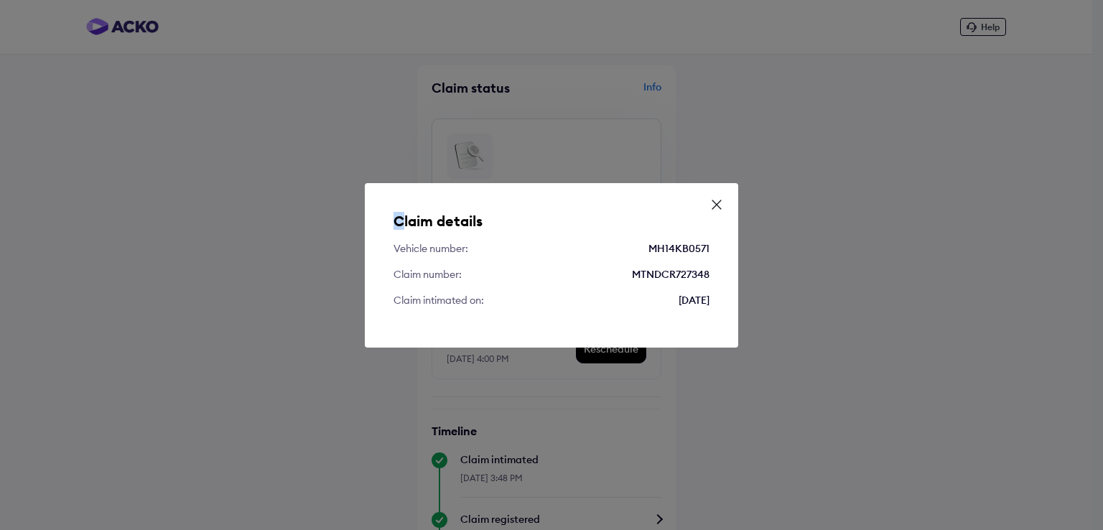
drag, startPoint x: 396, startPoint y: 210, endPoint x: 402, endPoint y: 224, distance: 15.5
click at [402, 224] on div "Claim details Vehicle number: MH14KB0571 Claim number: MTNDCR727348 Claim intim…" at bounding box center [551, 265] width 373 height 164
click at [386, 219] on div "Claim details Vehicle number: MH14KB0571 Claim number: MTNDCR727348 Claim intim…" at bounding box center [551, 265] width 373 height 164
drag, startPoint x: 388, startPoint y: 212, endPoint x: 729, endPoint y: 301, distance: 352.5
click at [729, 301] on div "Claim details Vehicle number: MH14KB0571 Claim number: MTNDCR727348 Claim intim…" at bounding box center [551, 265] width 373 height 164
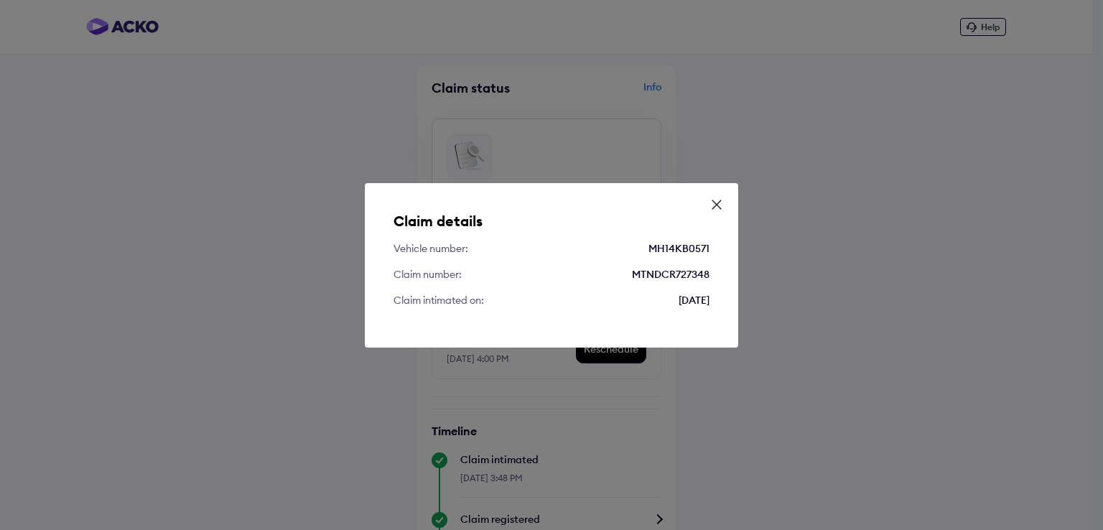
copy div "Claim details Vehicle number: MH14KB0571 Claim number: MTNDCR727348 Claim intim…"
click at [727, 204] on div "Claim details Vehicle number: MH14KB0571 Claim number: MTNDCR727348 Claim intim…" at bounding box center [551, 265] width 373 height 164
click at [717, 205] on icon at bounding box center [716, 204] width 9 height 9
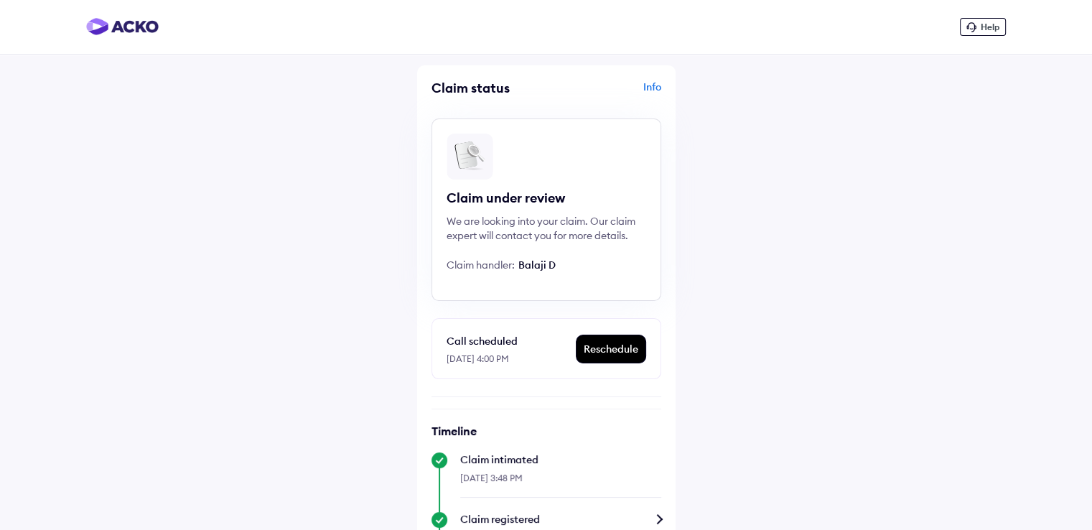
click at [615, 345] on div "Reschedule" at bounding box center [611, 348] width 69 height 27
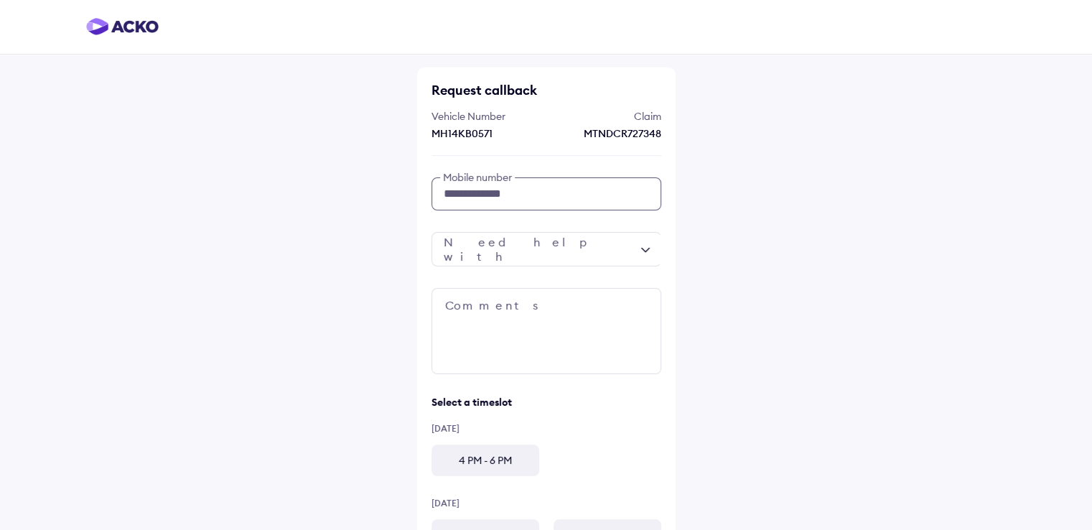
click at [574, 187] on input "**********" at bounding box center [547, 193] width 230 height 33
type input "*"
type input "**********"
click at [567, 243] on div at bounding box center [547, 249] width 230 height 34
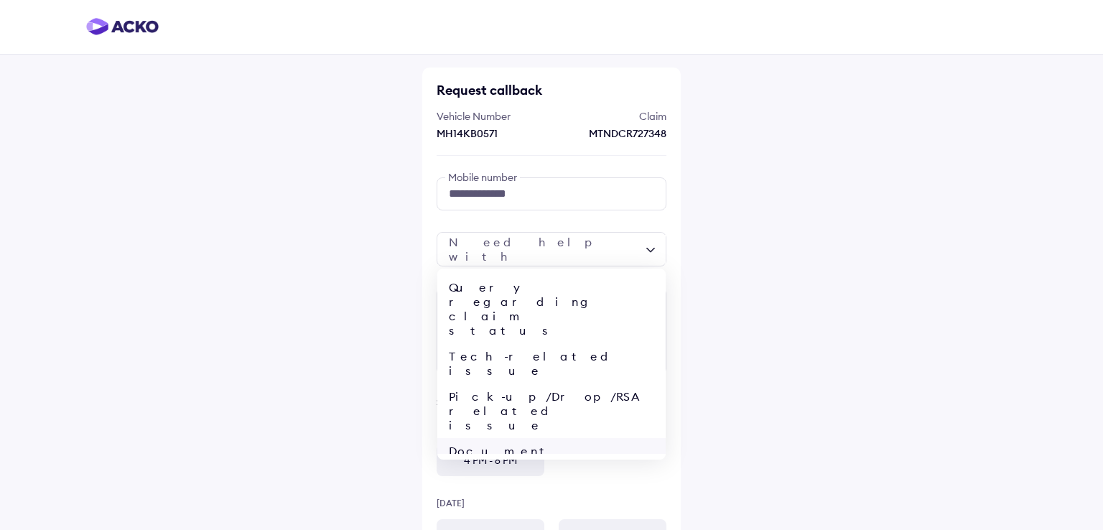
click at [496, 438] on div "Document related" at bounding box center [551, 458] width 228 height 40
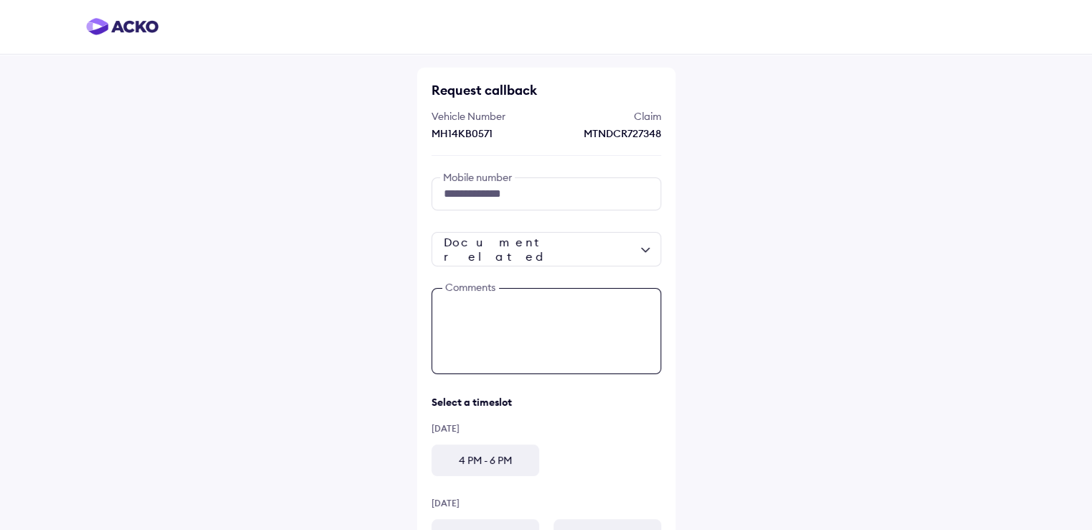
click at [505, 317] on textarea at bounding box center [547, 331] width 230 height 86
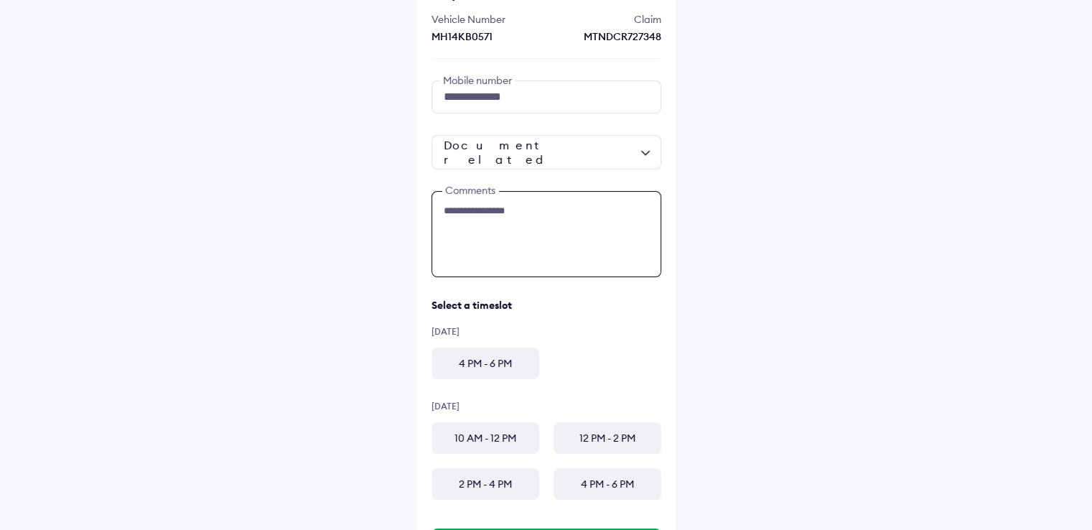
scroll to position [173, 0]
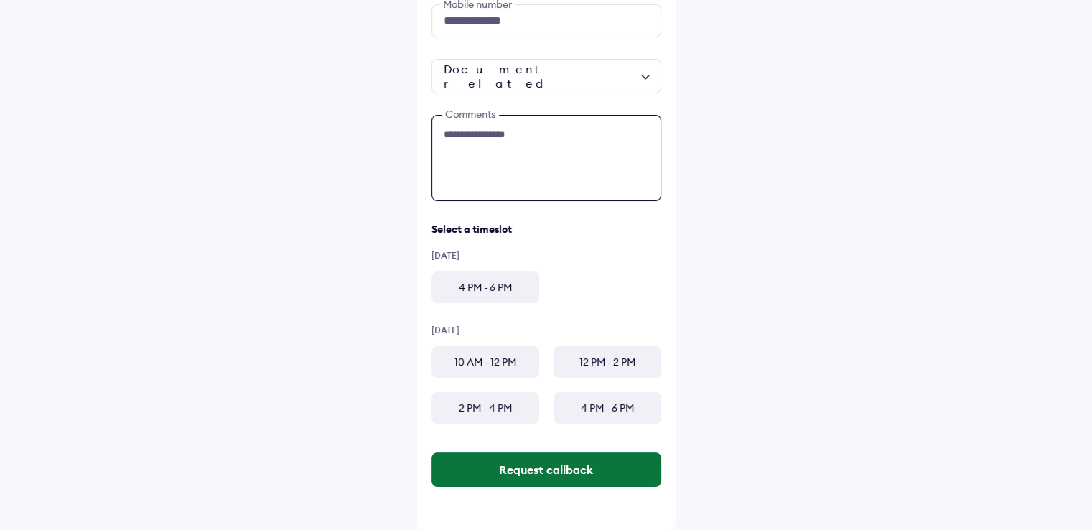
type textarea "**********"
drag, startPoint x: 522, startPoint y: 467, endPoint x: 522, endPoint y: 475, distance: 8.6
click at [522, 475] on button "Request callback" at bounding box center [547, 469] width 230 height 34
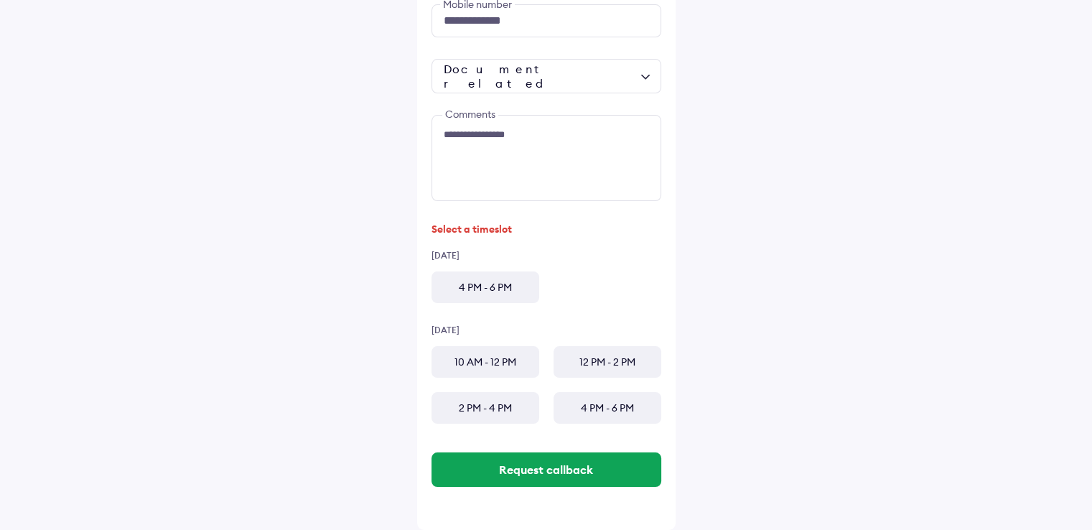
click at [483, 291] on div "4 PM - 6 PM" at bounding box center [486, 287] width 108 height 32
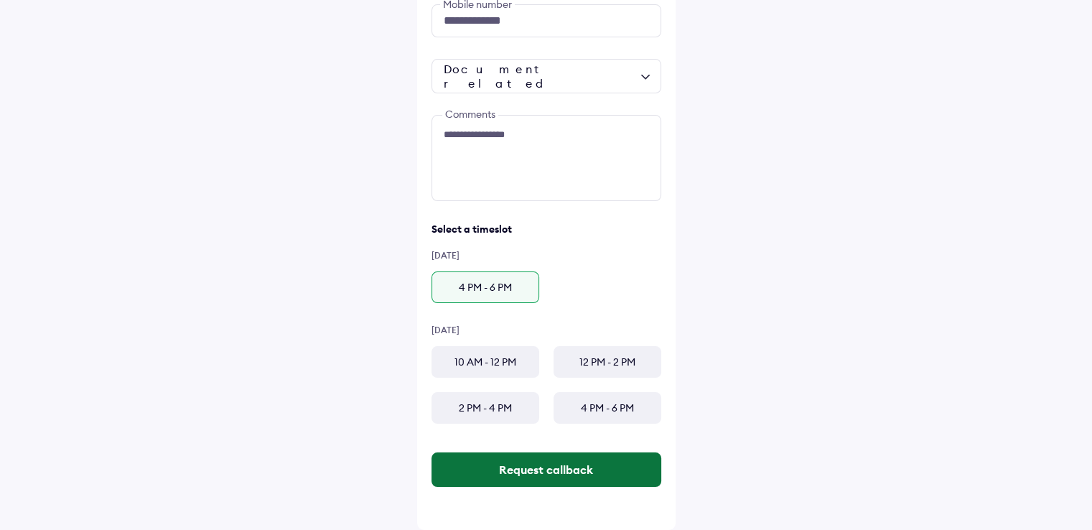
click at [503, 472] on button "Request callback" at bounding box center [547, 469] width 230 height 34
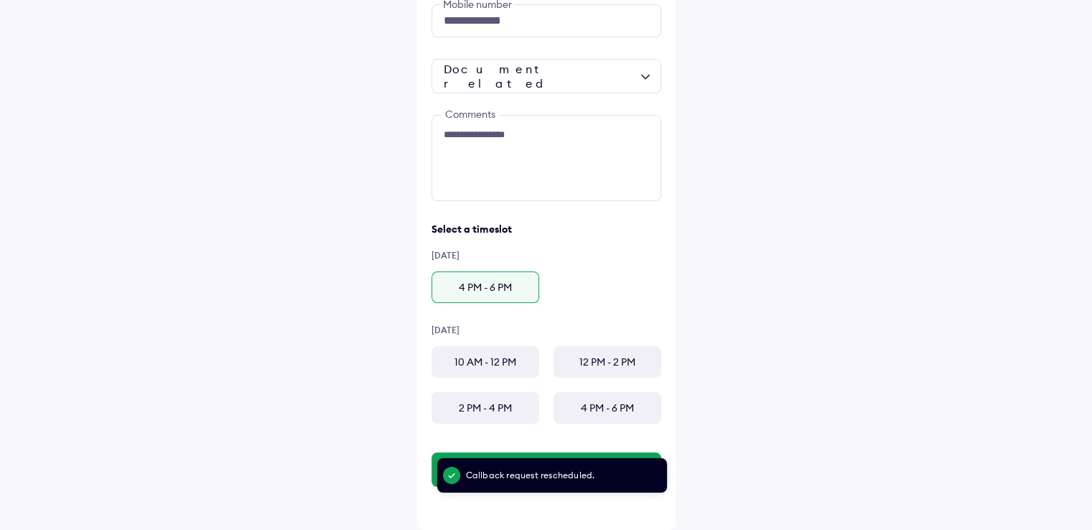
click at [309, 157] on div "**********" at bounding box center [546, 178] width 1092 height 703
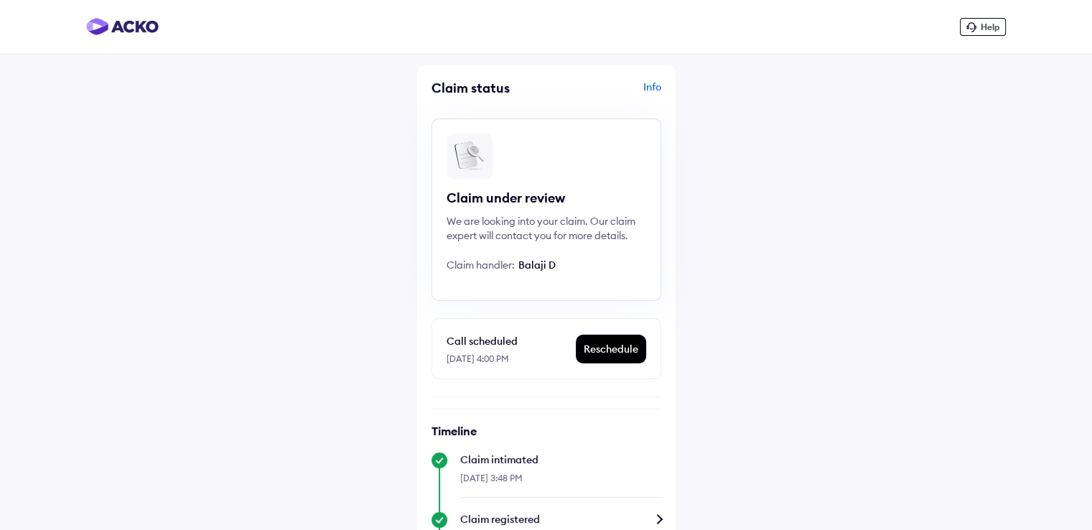
click at [604, 354] on div "Reschedule" at bounding box center [611, 348] width 69 height 27
